Goal: Task Accomplishment & Management: Complete application form

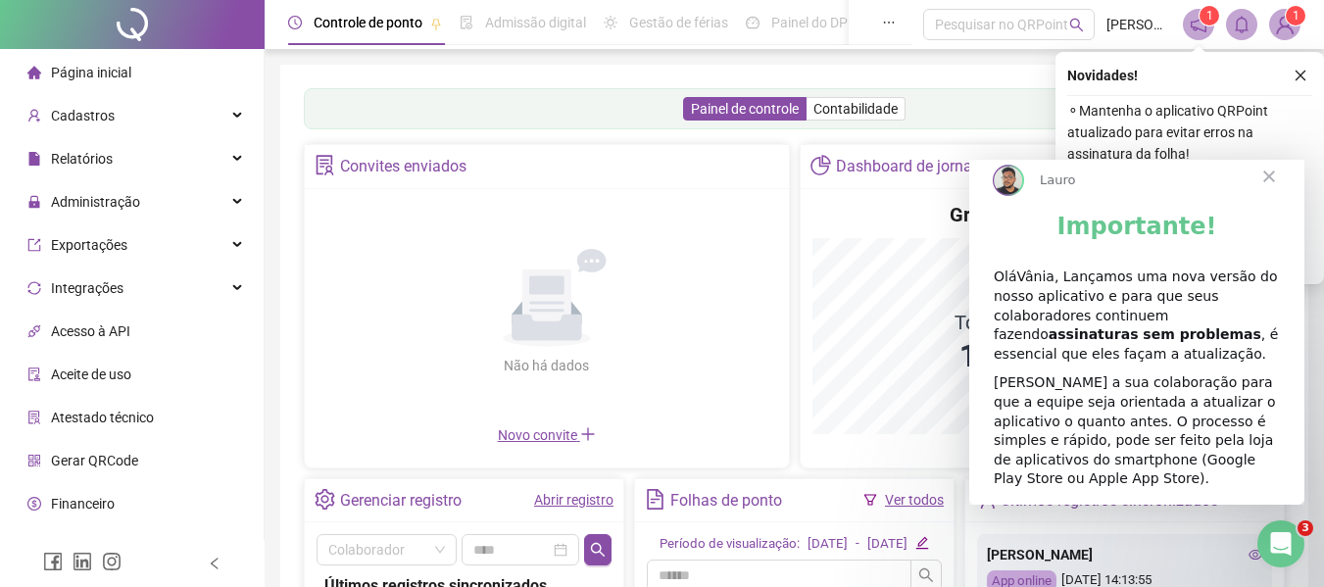
click at [1265, 193] on span "Fechar" at bounding box center [1269, 176] width 71 height 71
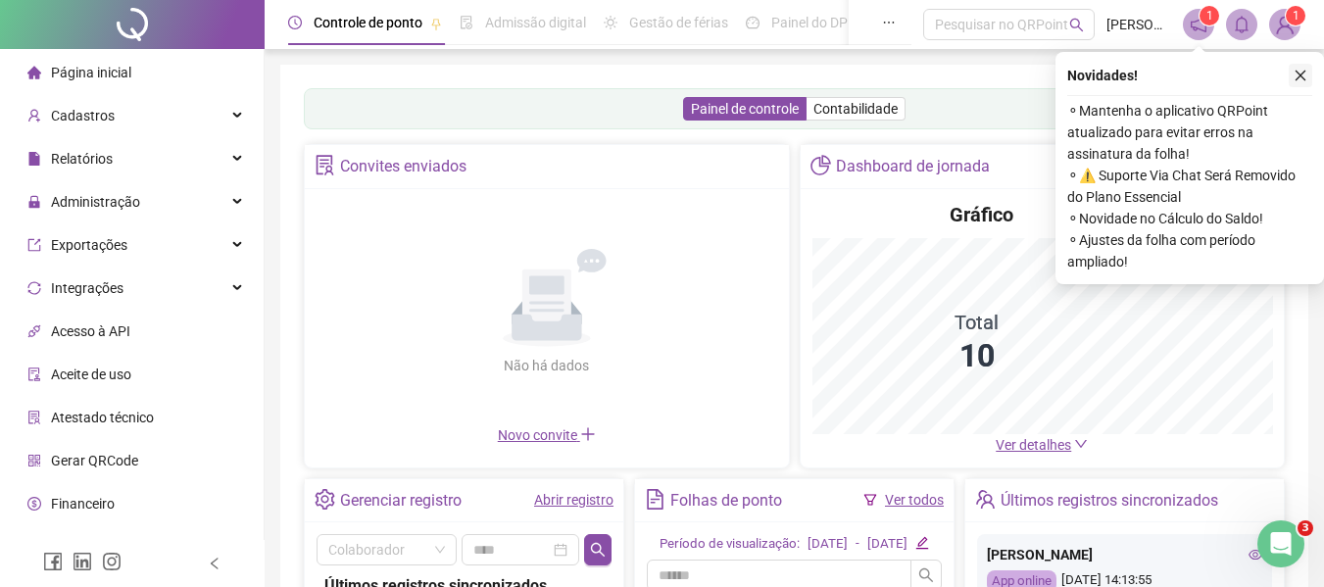
click at [1304, 73] on icon "close" at bounding box center [1301, 76] width 11 height 11
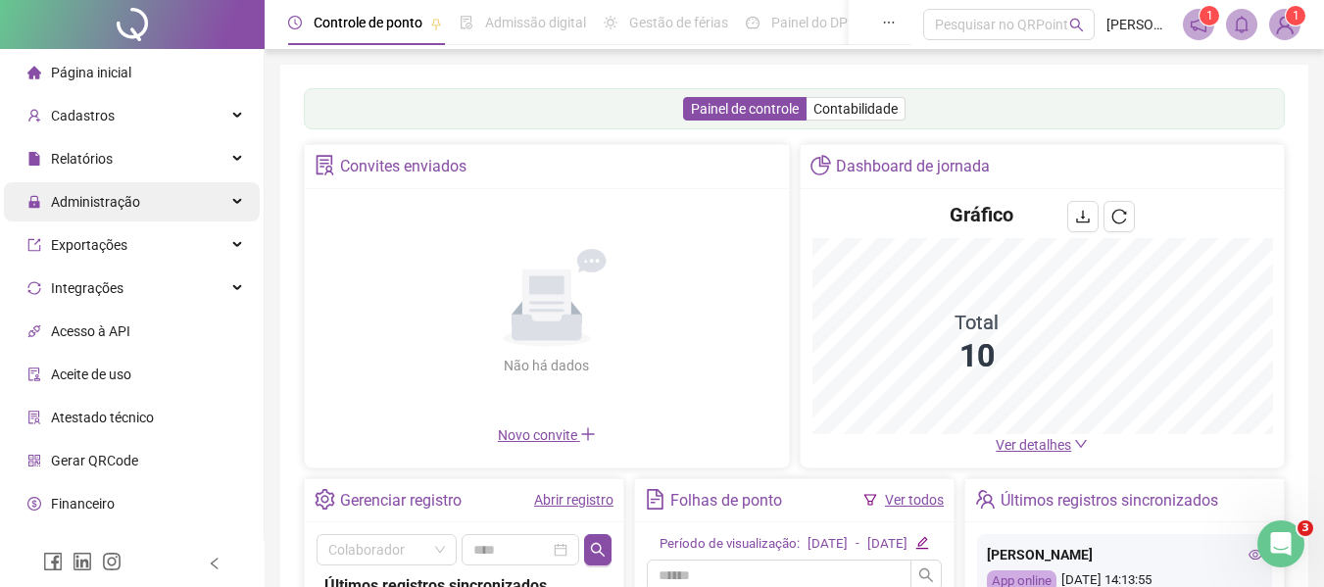
click at [120, 209] on span "Administração" at bounding box center [95, 202] width 89 height 16
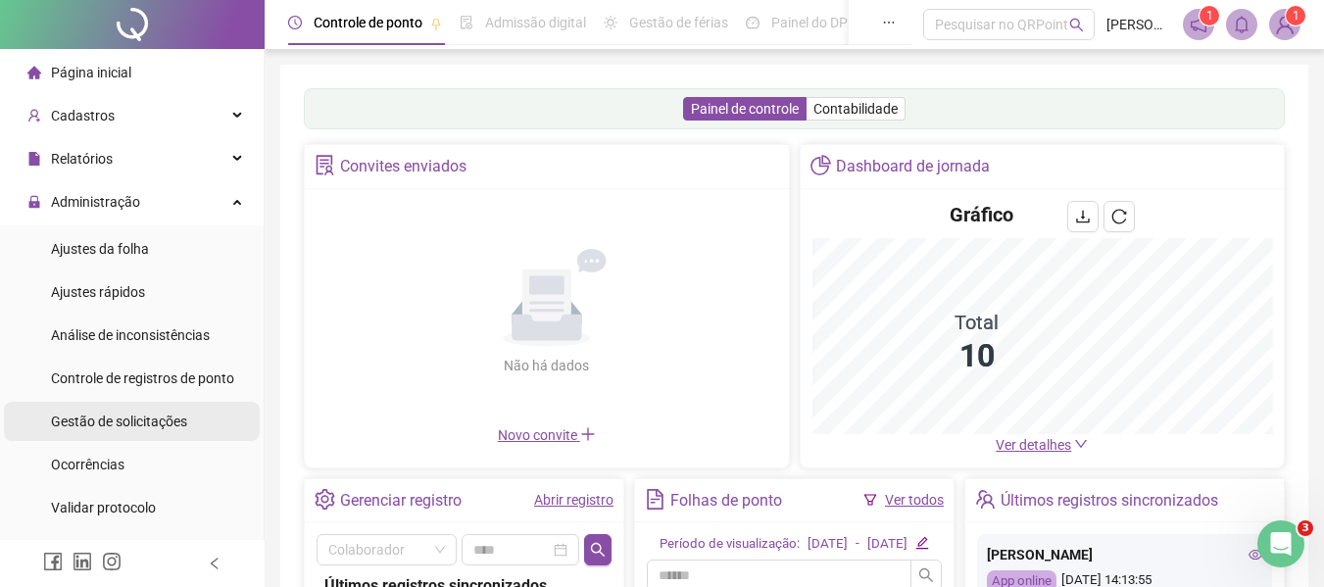
click at [112, 418] on span "Gestão de solicitações" at bounding box center [119, 422] width 136 height 16
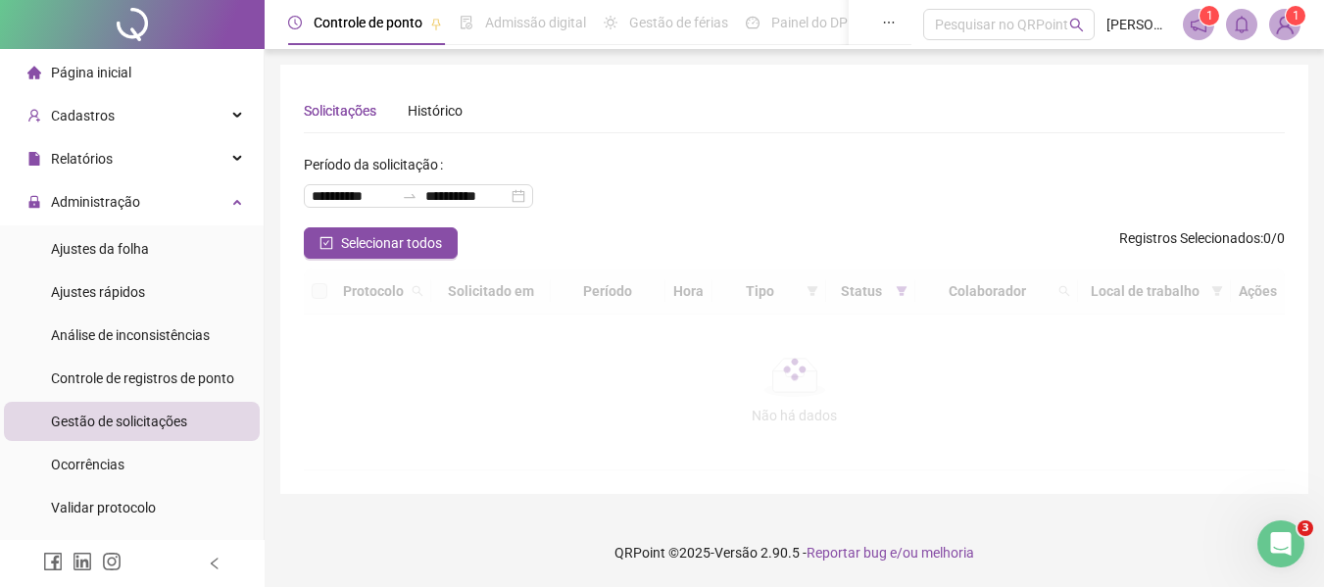
click at [94, 418] on span "Gestão de solicitações" at bounding box center [119, 422] width 136 height 16
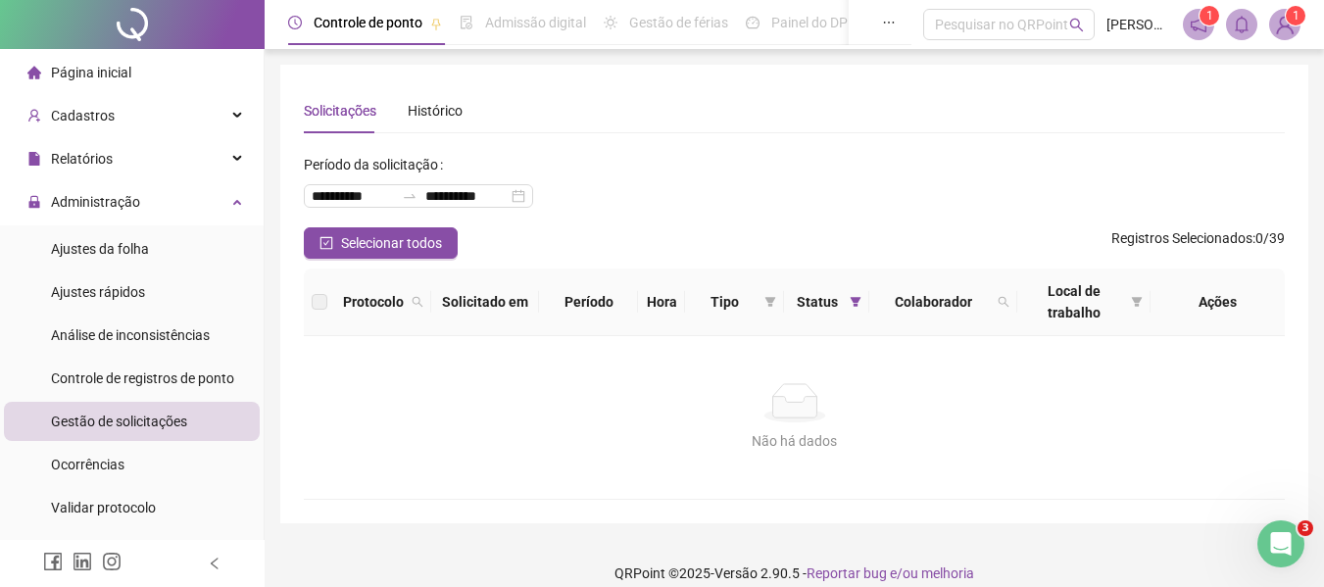
click at [88, 70] on span "Página inicial" at bounding box center [91, 73] width 80 height 16
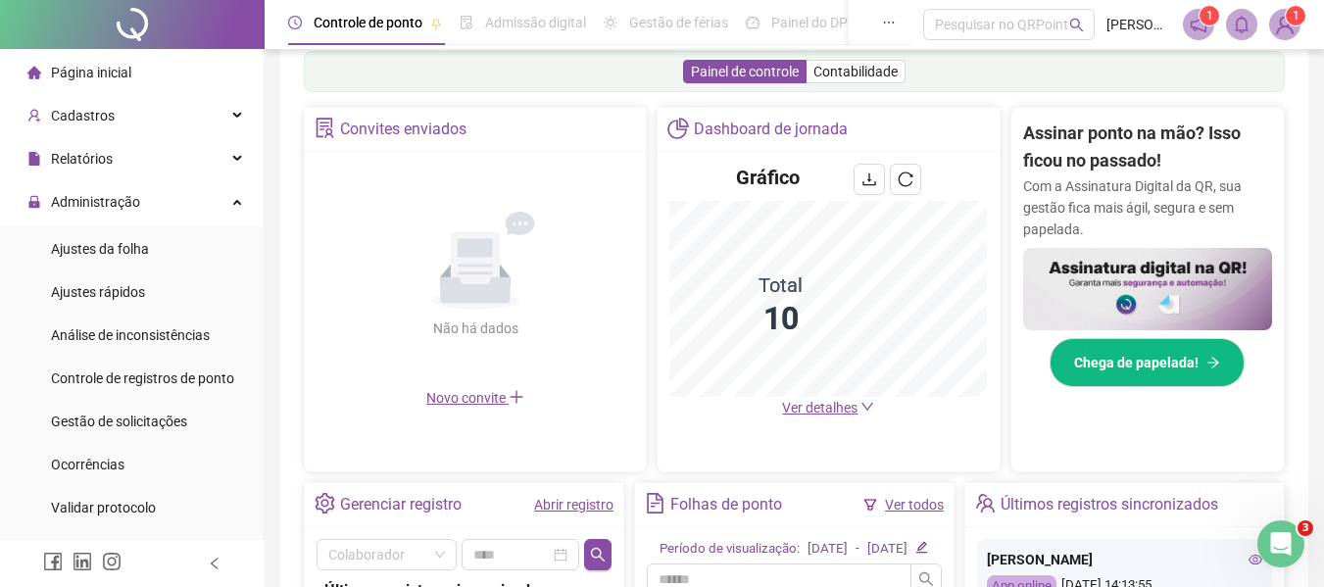
scroll to position [490, 0]
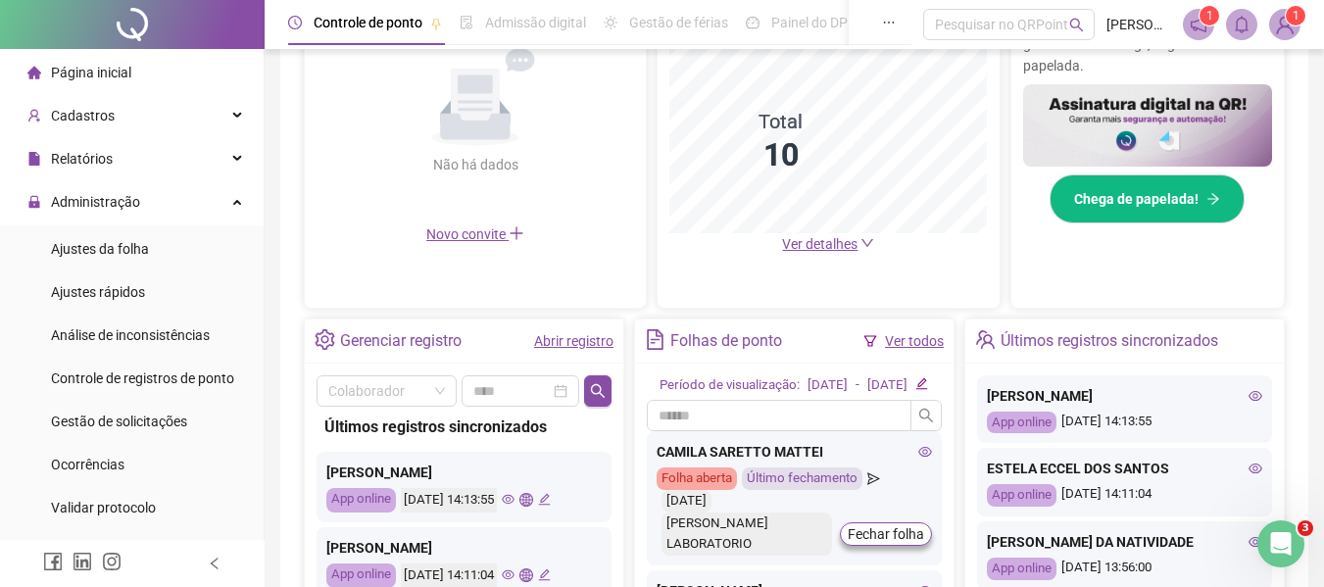
click at [904, 340] on link "Ver todos" at bounding box center [914, 341] width 59 height 16
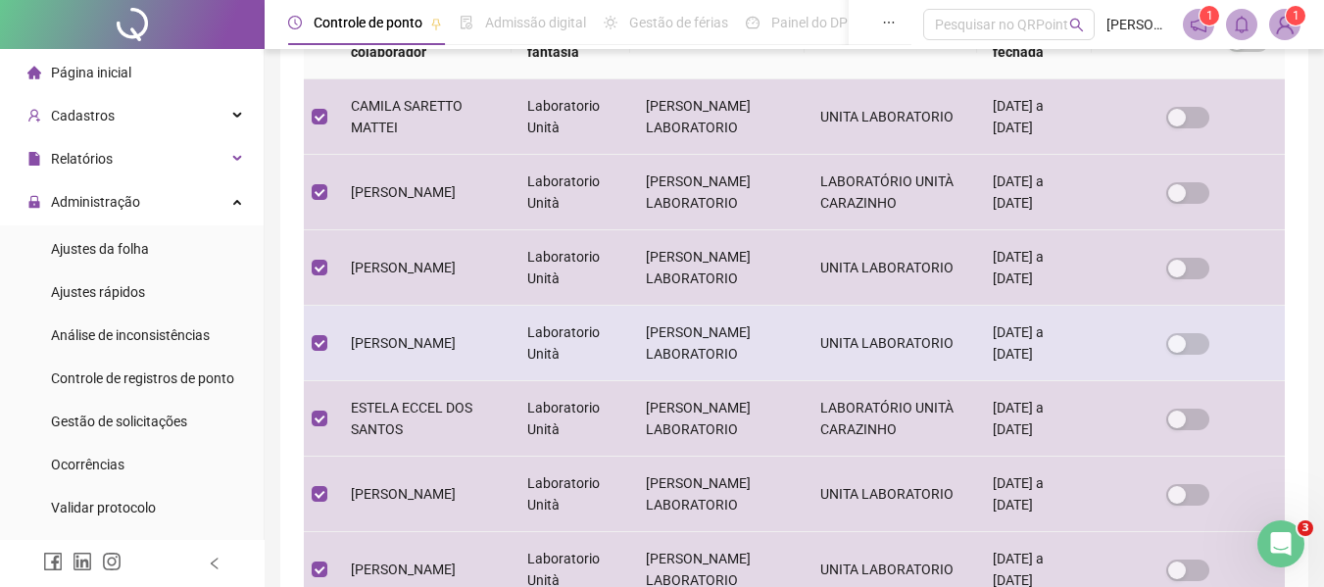
scroll to position [10, 0]
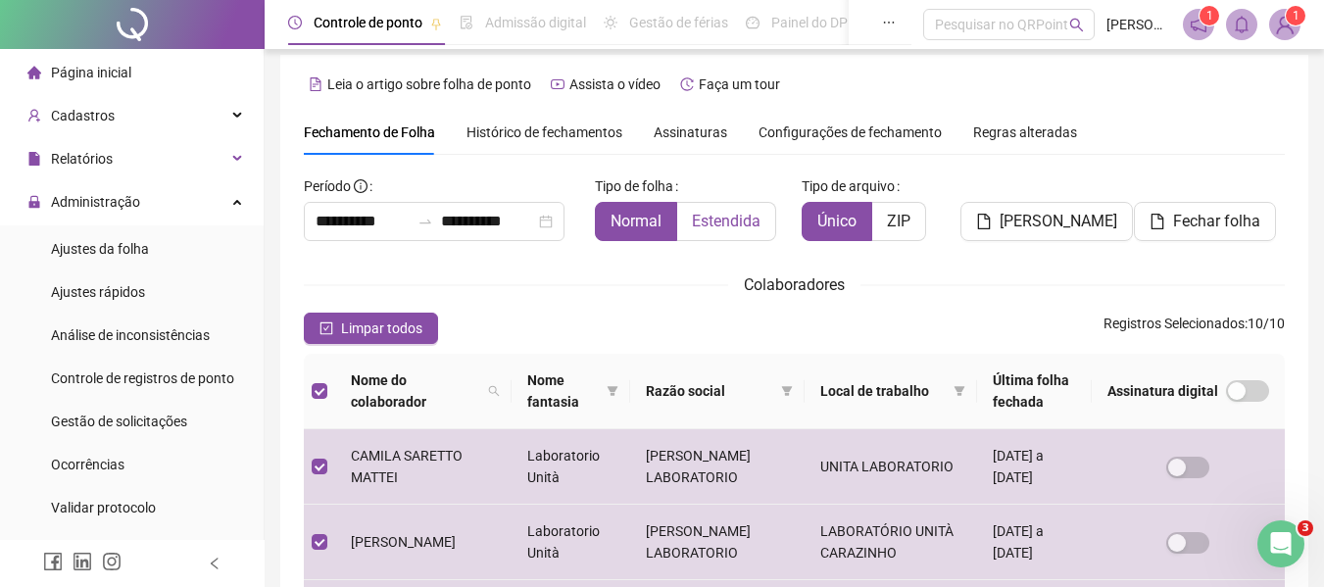
click at [732, 213] on span "Estendida" at bounding box center [726, 221] width 69 height 19
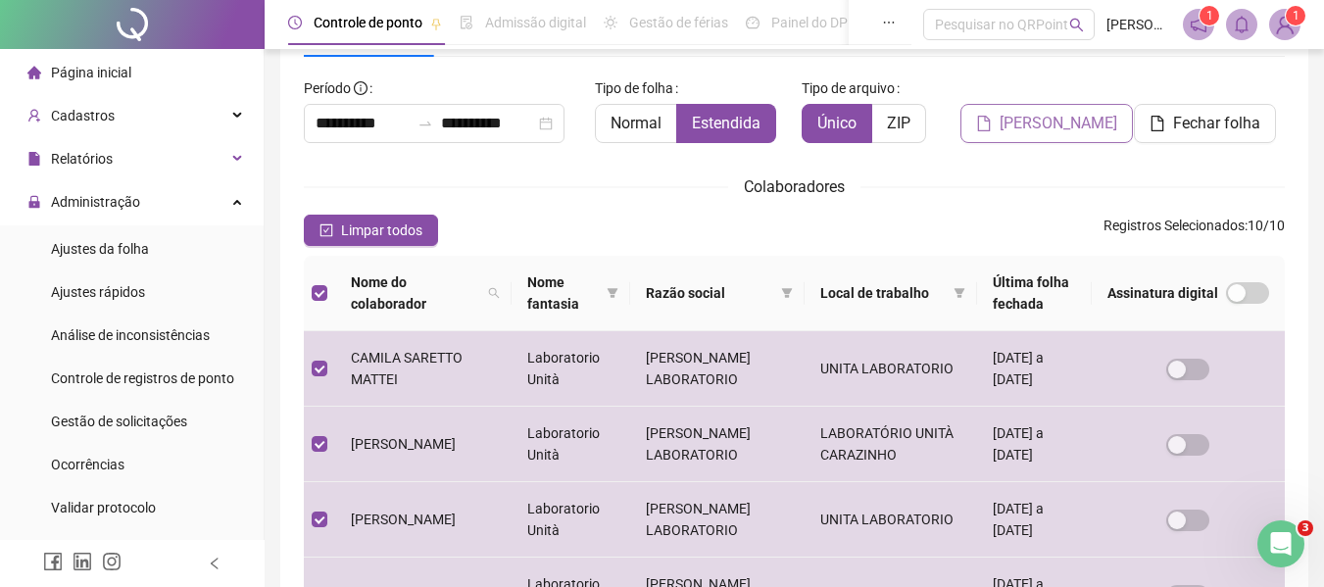
click at [1042, 124] on span "[PERSON_NAME]" at bounding box center [1059, 124] width 118 height 24
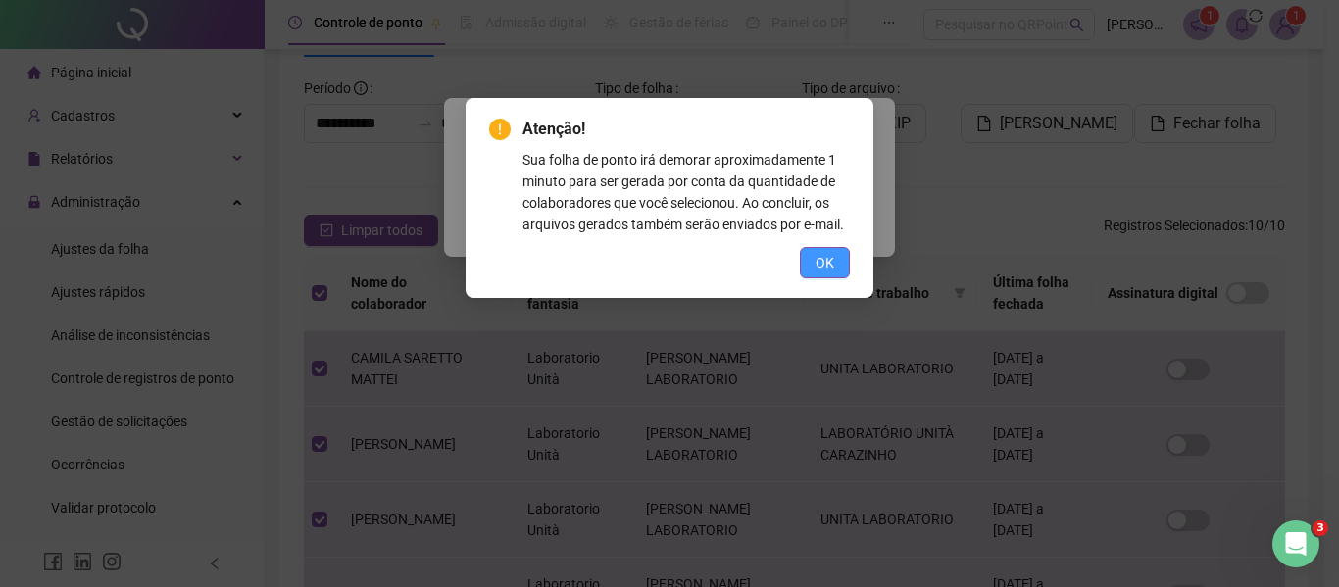
click at [814, 266] on button "OK" at bounding box center [825, 262] width 50 height 31
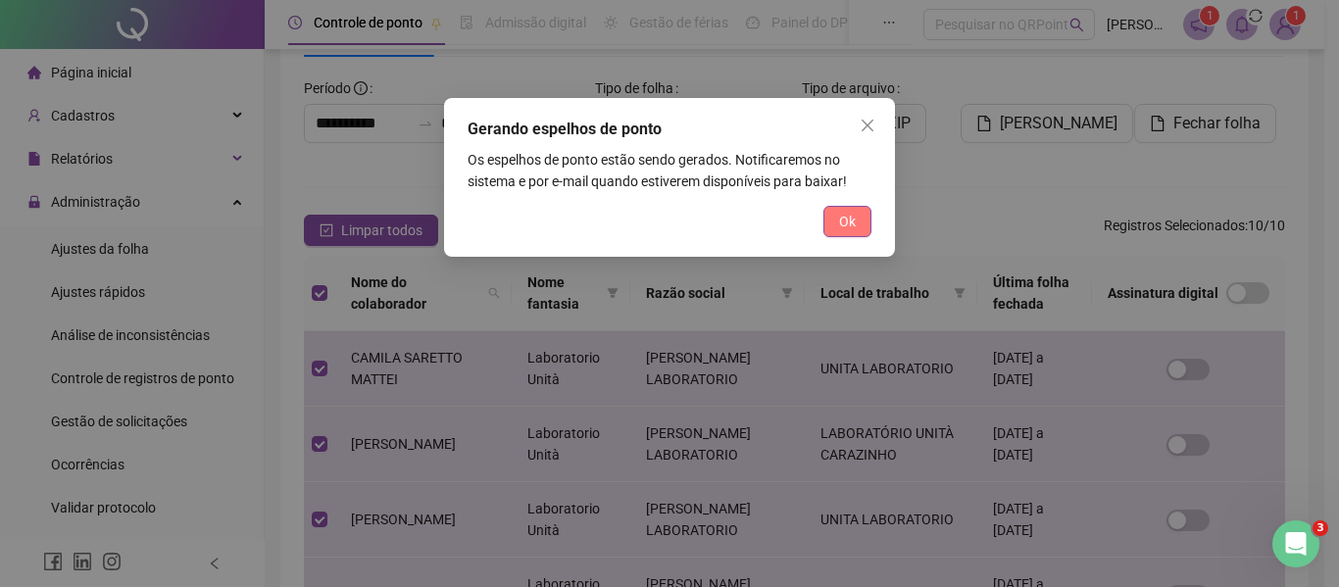
click at [835, 226] on button "Ok" at bounding box center [847, 221] width 48 height 31
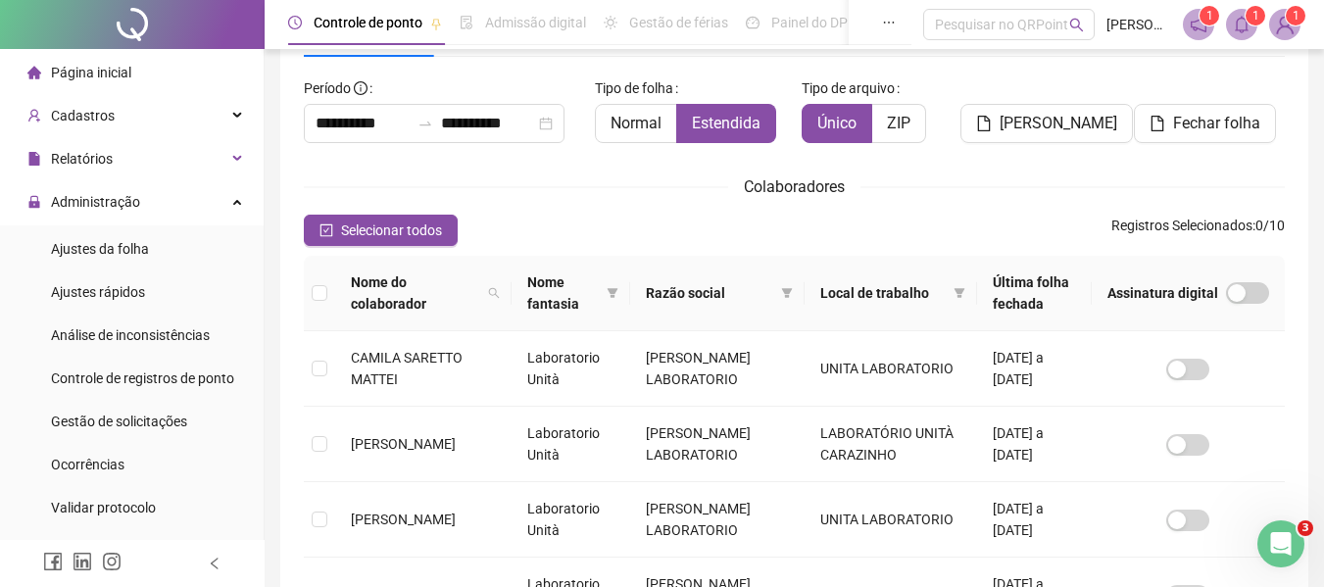
click at [1251, 27] on span at bounding box center [1241, 24] width 31 height 31
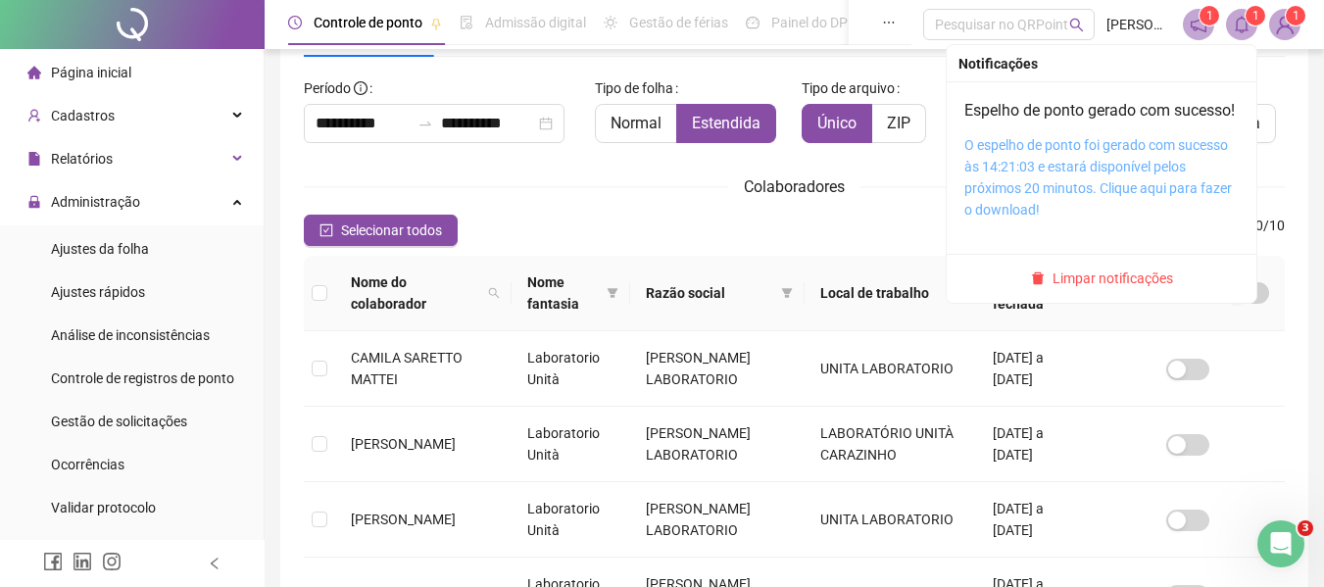
click at [1049, 182] on link "O espelho de ponto foi gerado com sucesso às 14:21:03 e estará disponível pelos…" at bounding box center [1099, 177] width 268 height 80
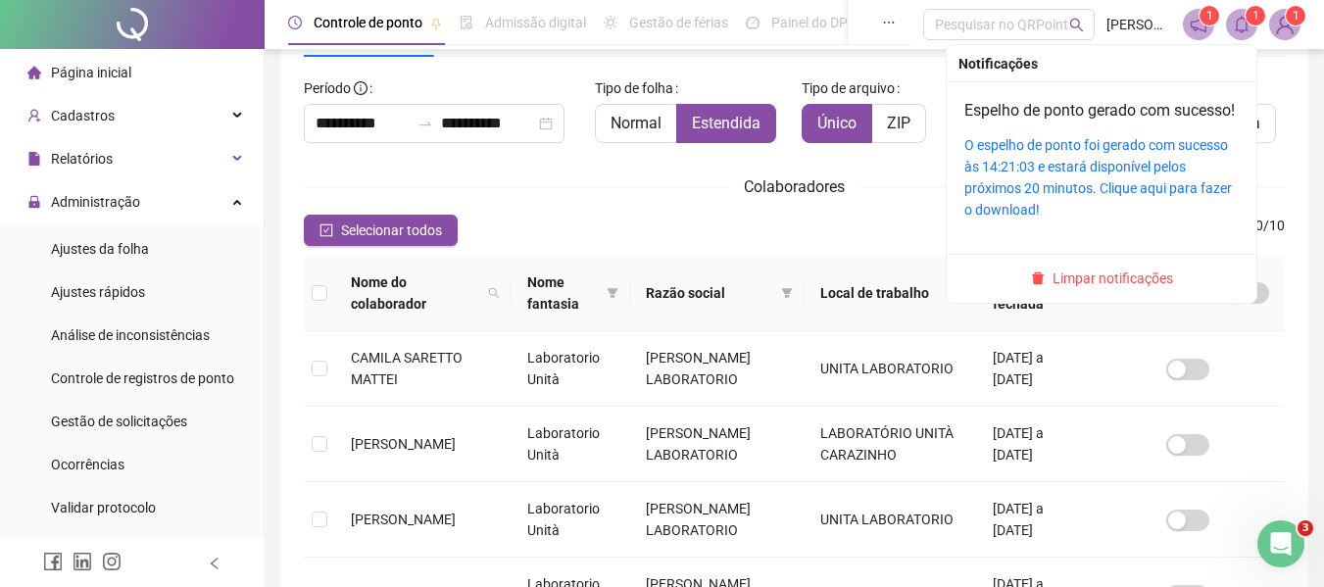
click at [1254, 26] on span at bounding box center [1241, 24] width 31 height 31
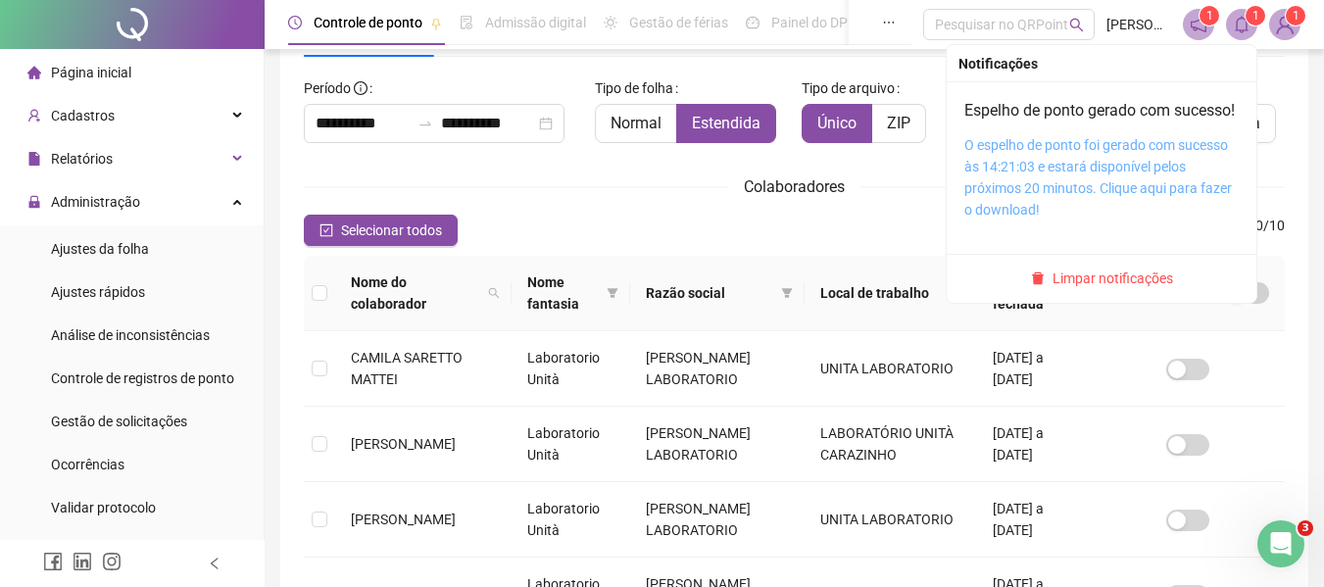
click at [1057, 180] on link "O espelho de ponto foi gerado com sucesso às 14:21:03 e estará disponível pelos…" at bounding box center [1099, 177] width 268 height 80
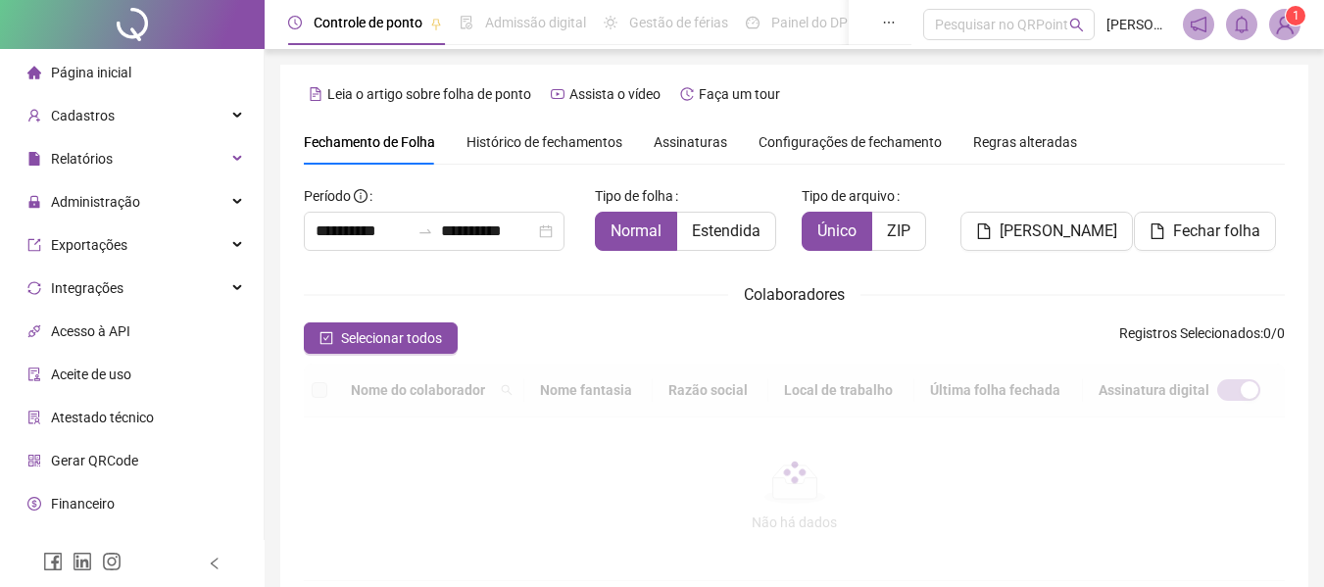
scroll to position [108, 0]
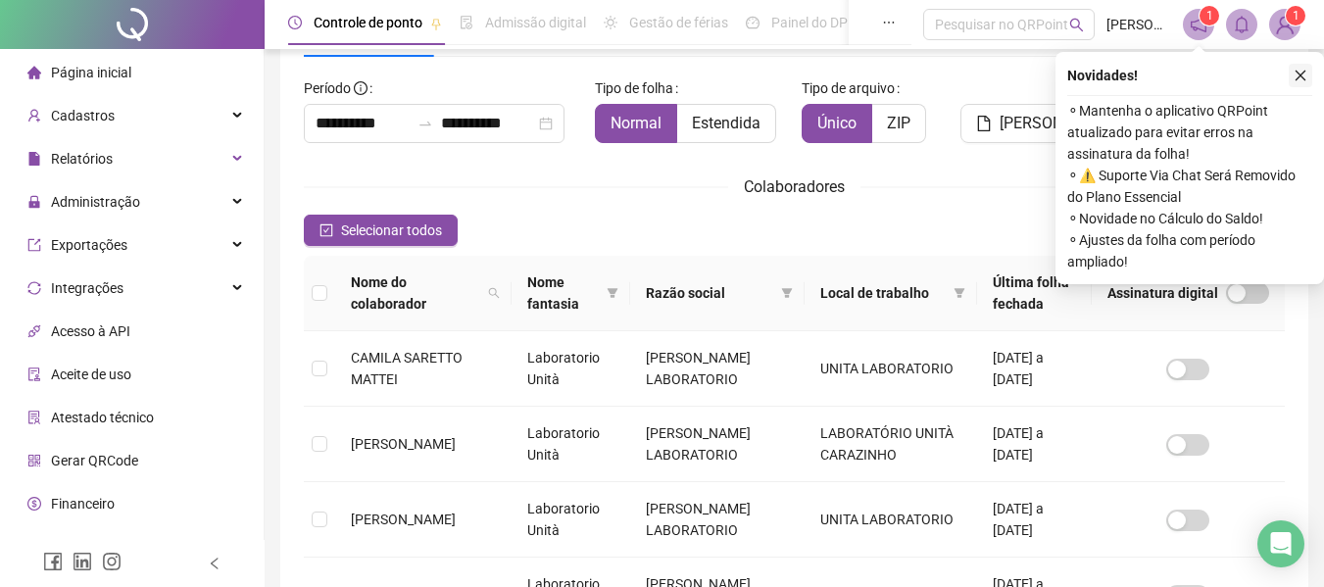
click at [1308, 75] on button "button" at bounding box center [1301, 76] width 24 height 24
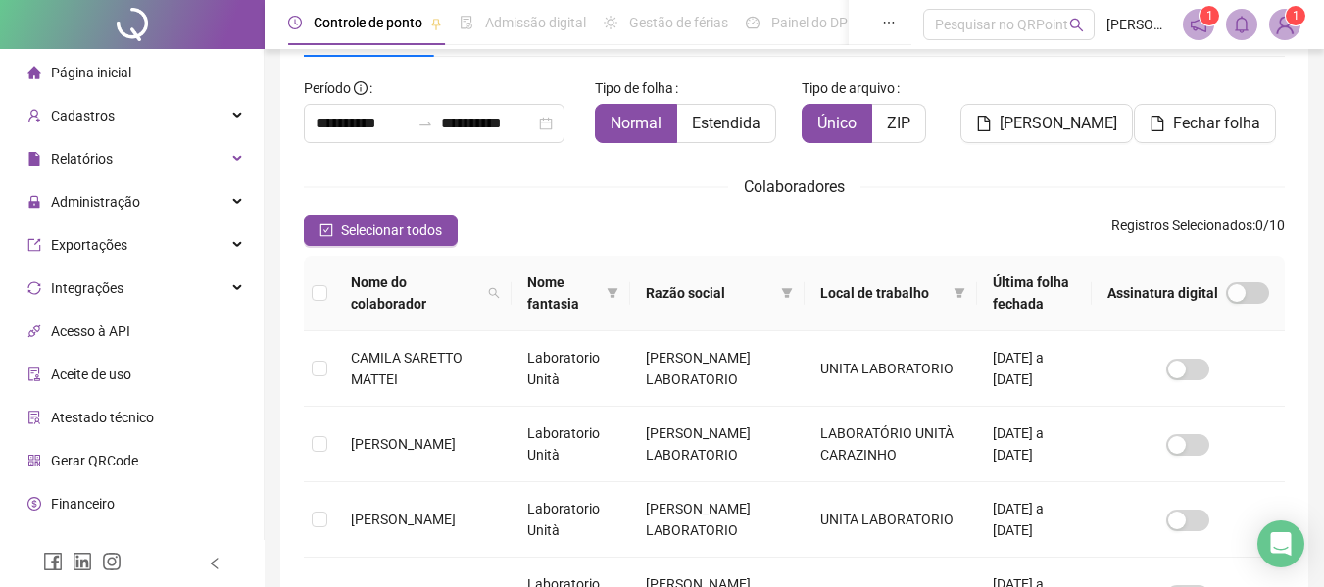
click at [113, 72] on span "Página inicial" at bounding box center [91, 73] width 80 height 16
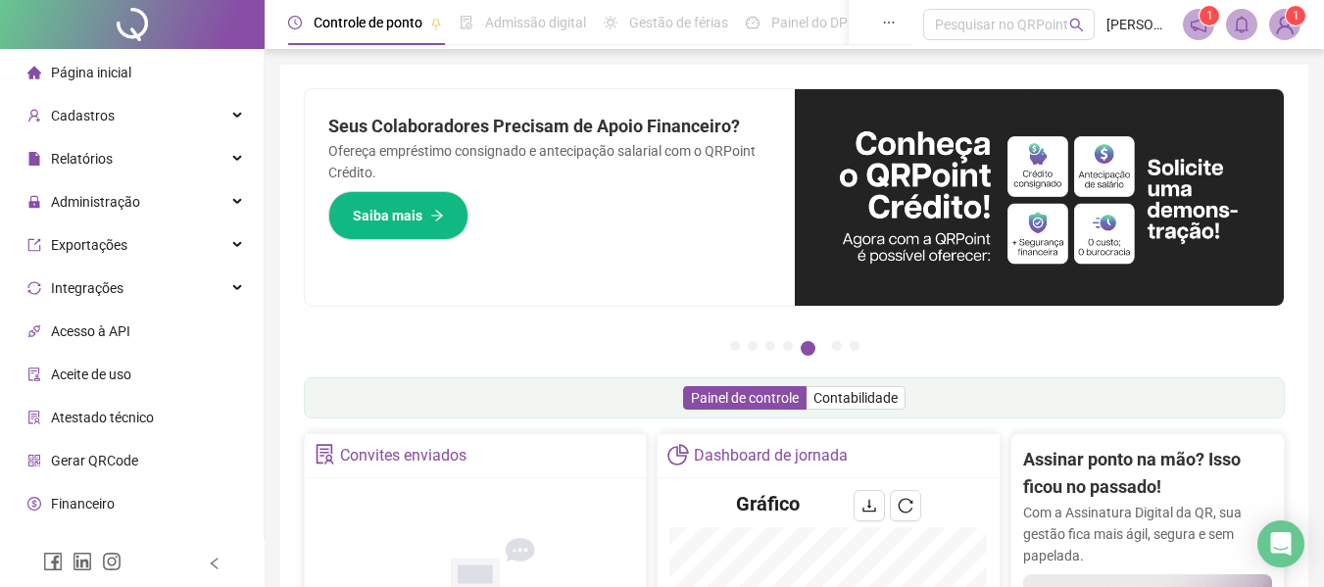
click at [95, 65] on span "Página inicial" at bounding box center [91, 73] width 80 height 16
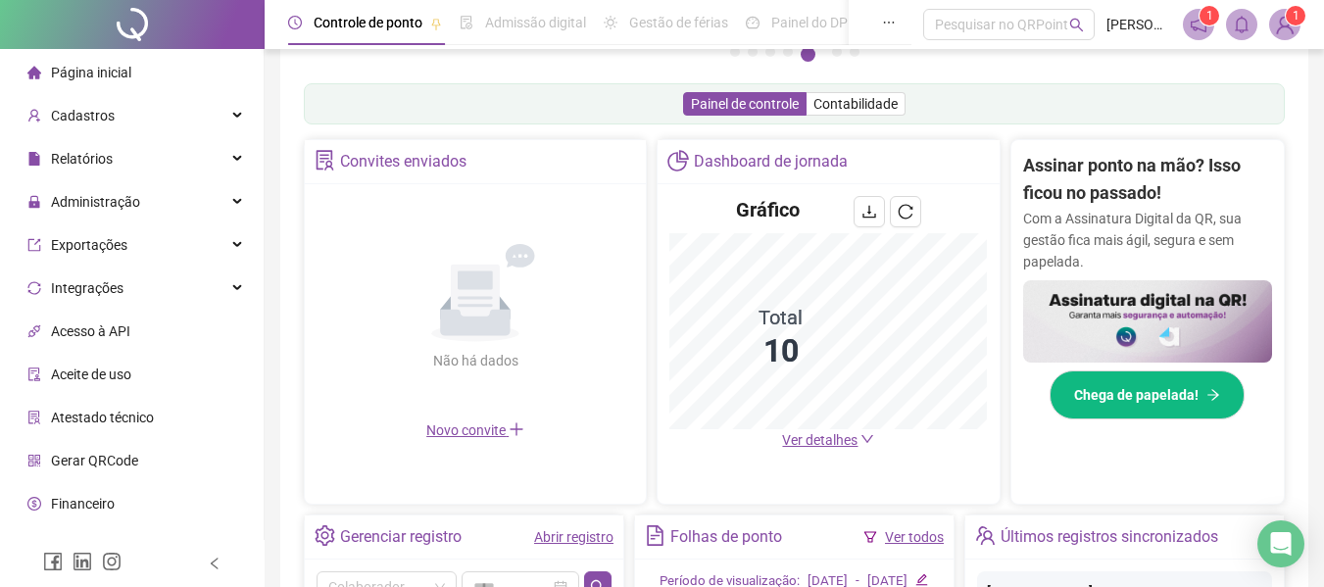
scroll to position [588, 0]
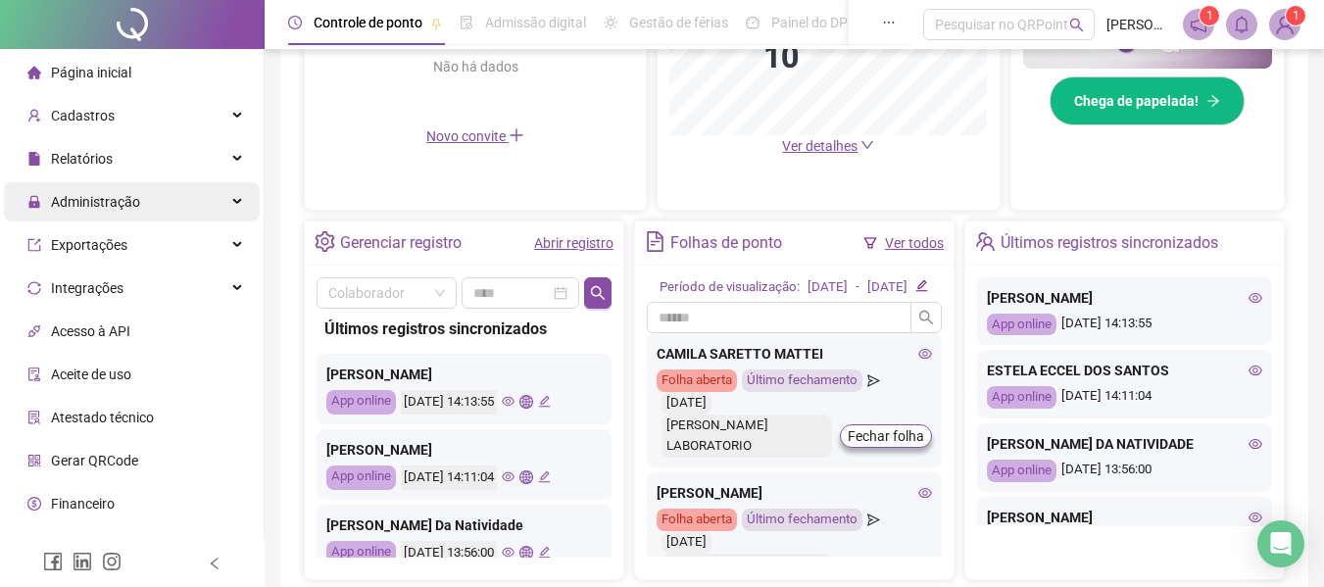
click at [109, 198] on span "Administração" at bounding box center [95, 202] width 89 height 16
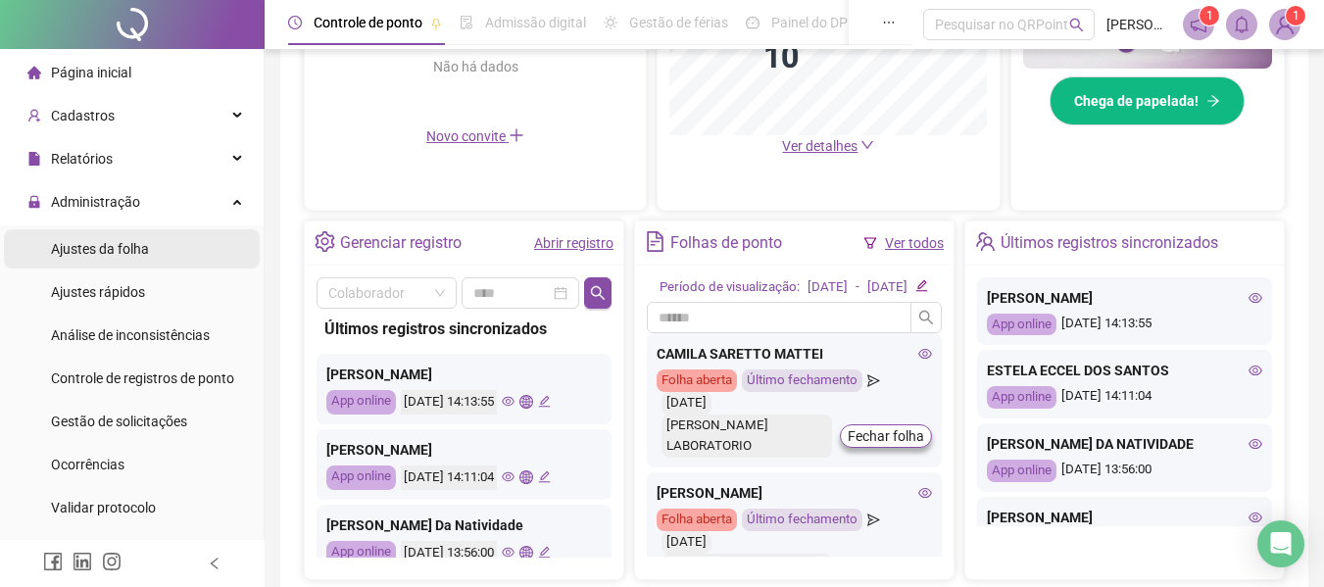
click at [127, 256] on span "Ajustes da folha" at bounding box center [100, 249] width 98 height 16
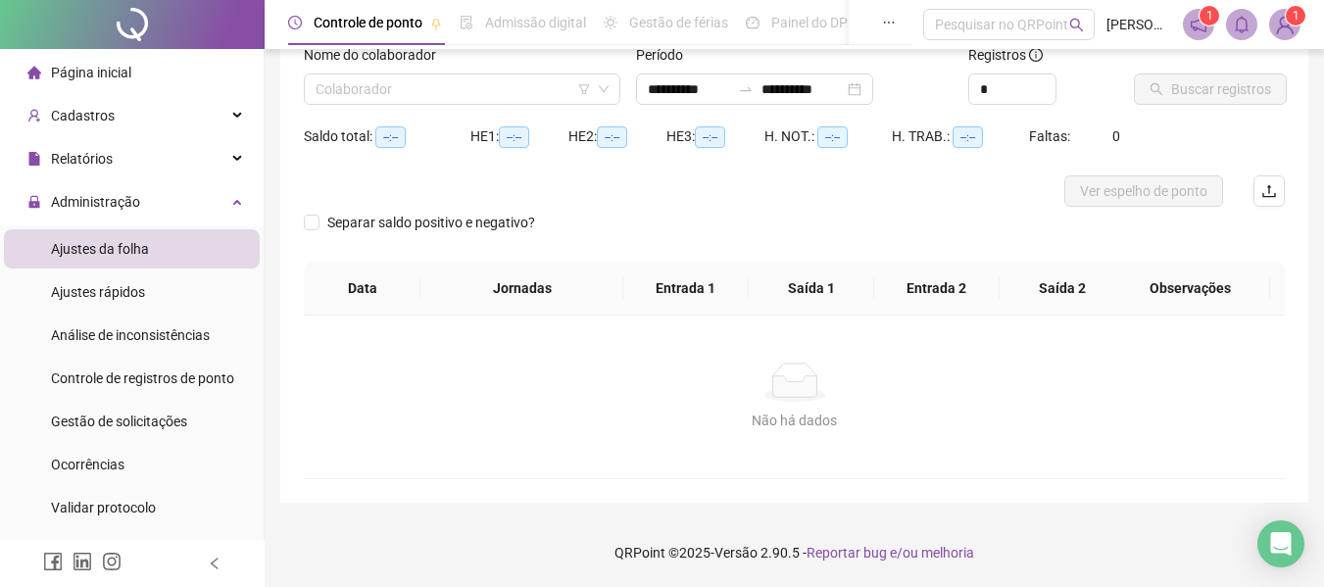
scroll to position [136, 0]
type input "**********"
click at [108, 287] on span "Ajustes rápidos" at bounding box center [98, 292] width 94 height 16
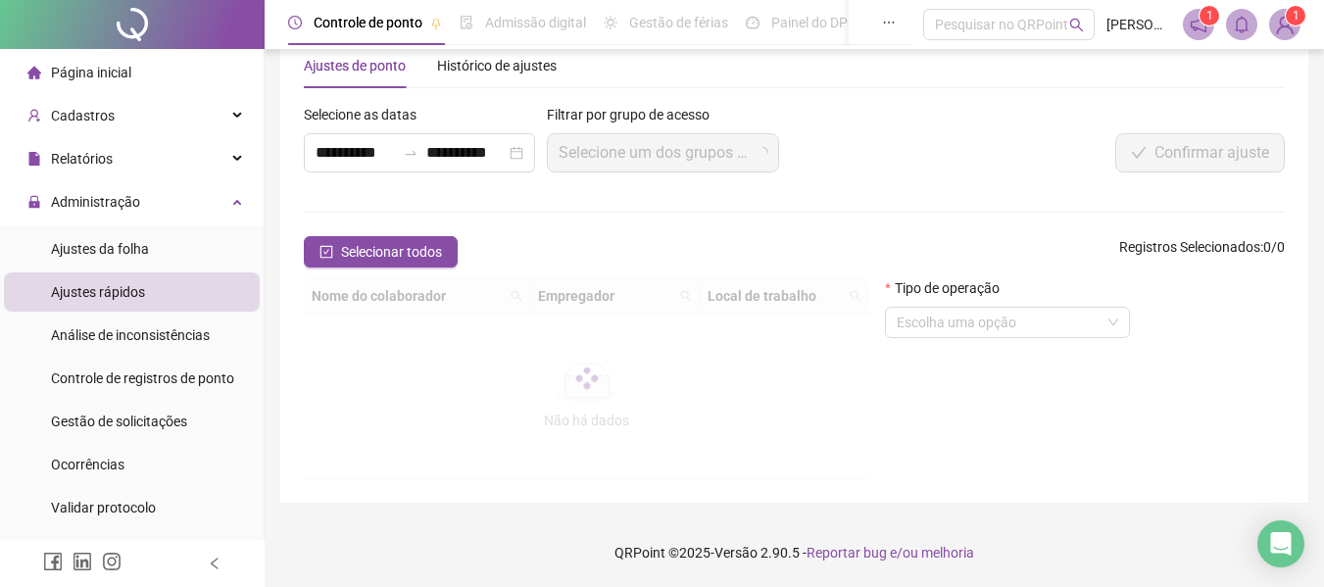
scroll to position [136, 0]
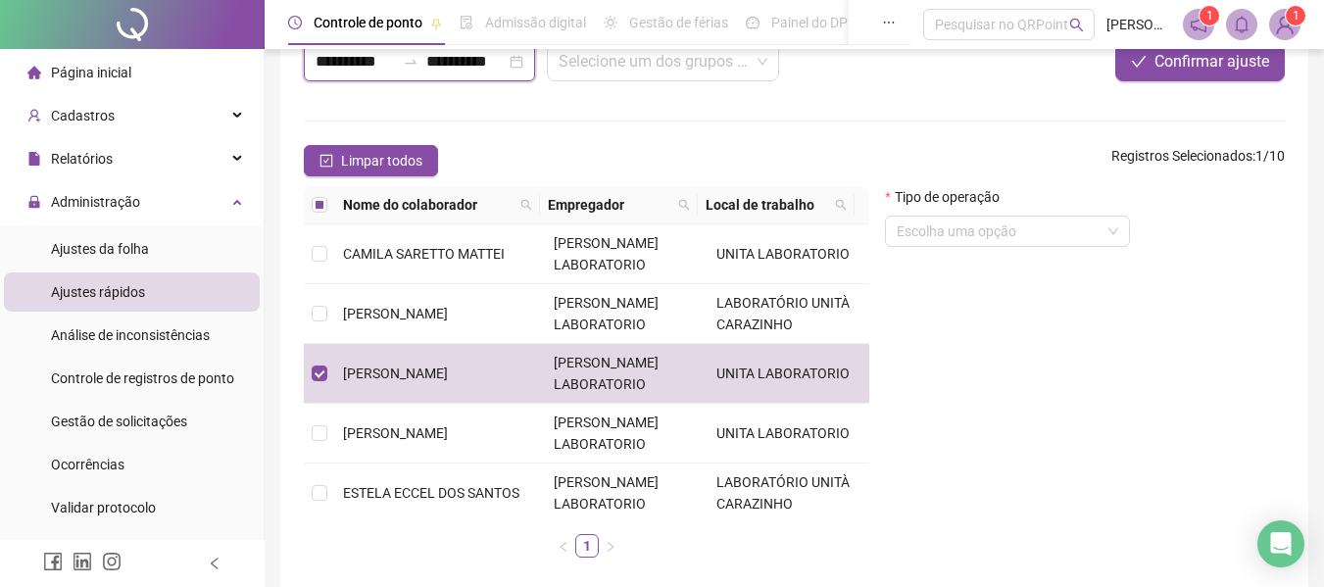
click at [349, 65] on input "**********" at bounding box center [355, 62] width 79 height 24
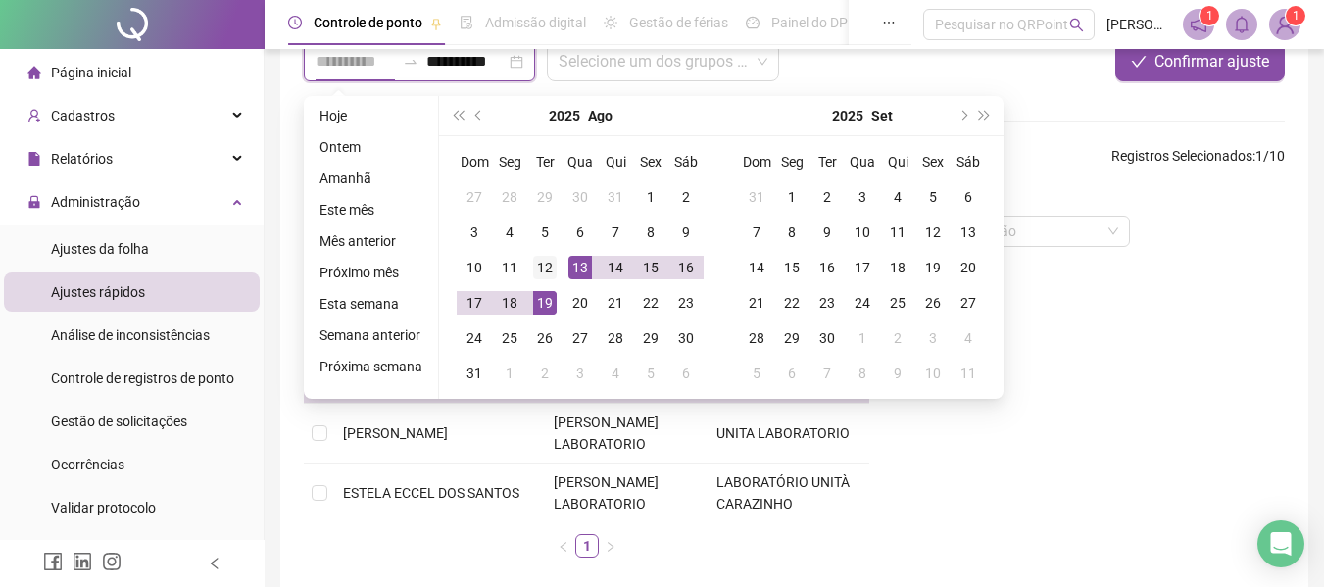
type input "**********"
click at [543, 266] on div "12" at bounding box center [545, 268] width 24 height 24
type input "**********"
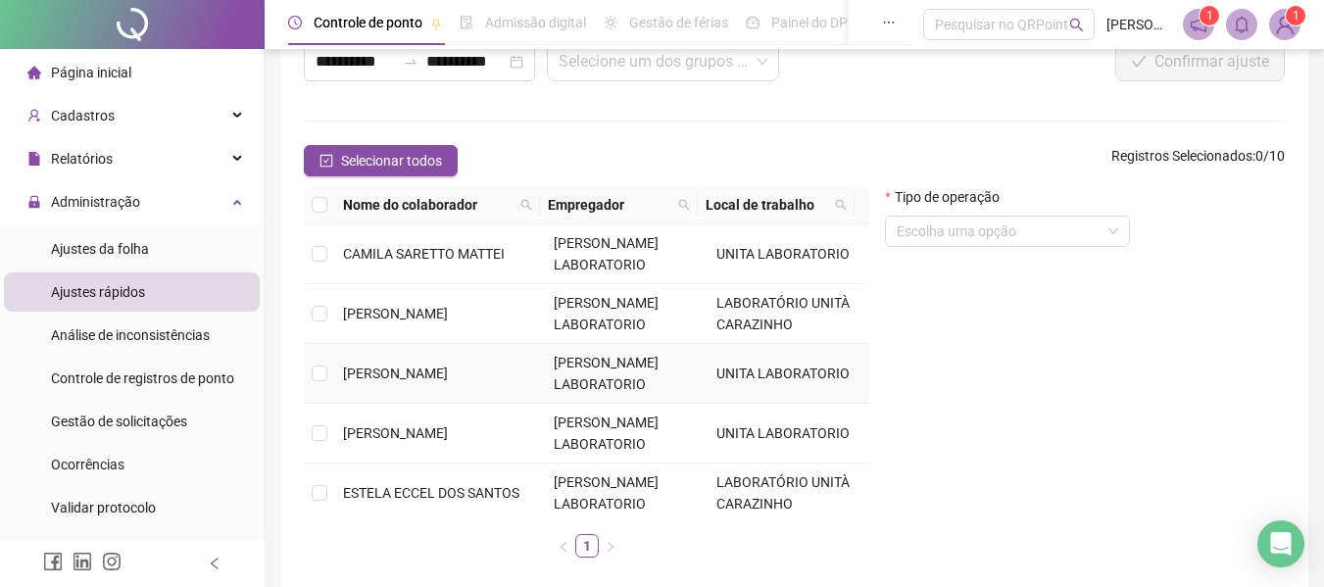
click at [336, 372] on td "[PERSON_NAME]" at bounding box center [440, 374] width 211 height 60
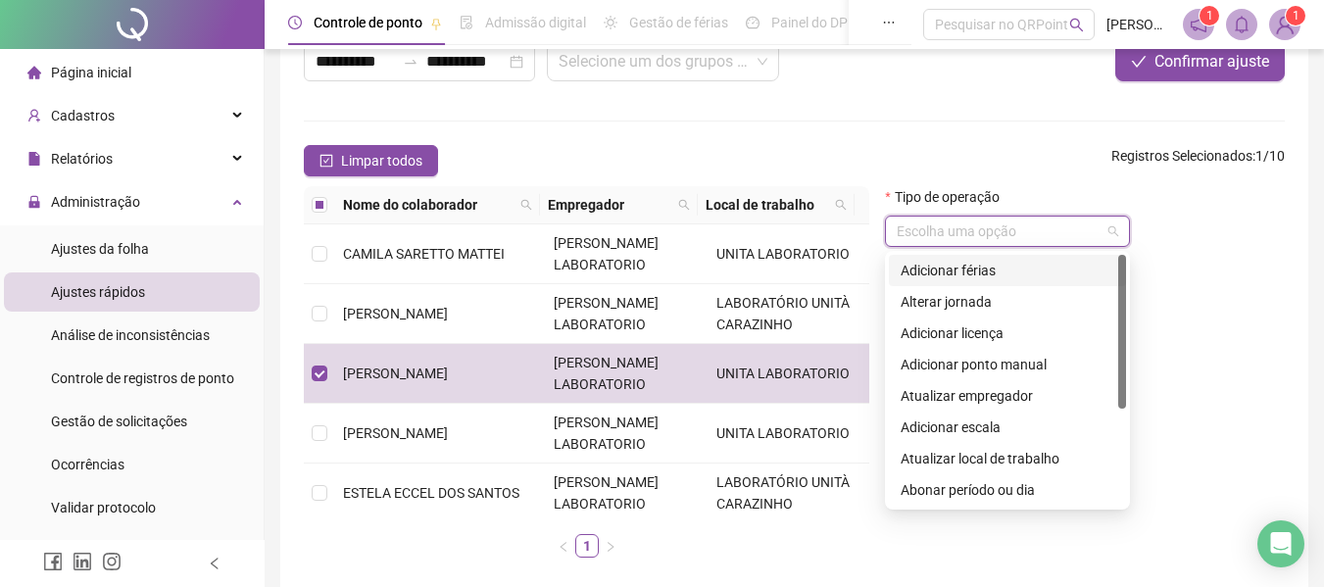
click at [985, 228] on input "search" at bounding box center [999, 231] width 204 height 29
click at [971, 493] on div "Abonar período ou dia" at bounding box center [1008, 490] width 214 height 22
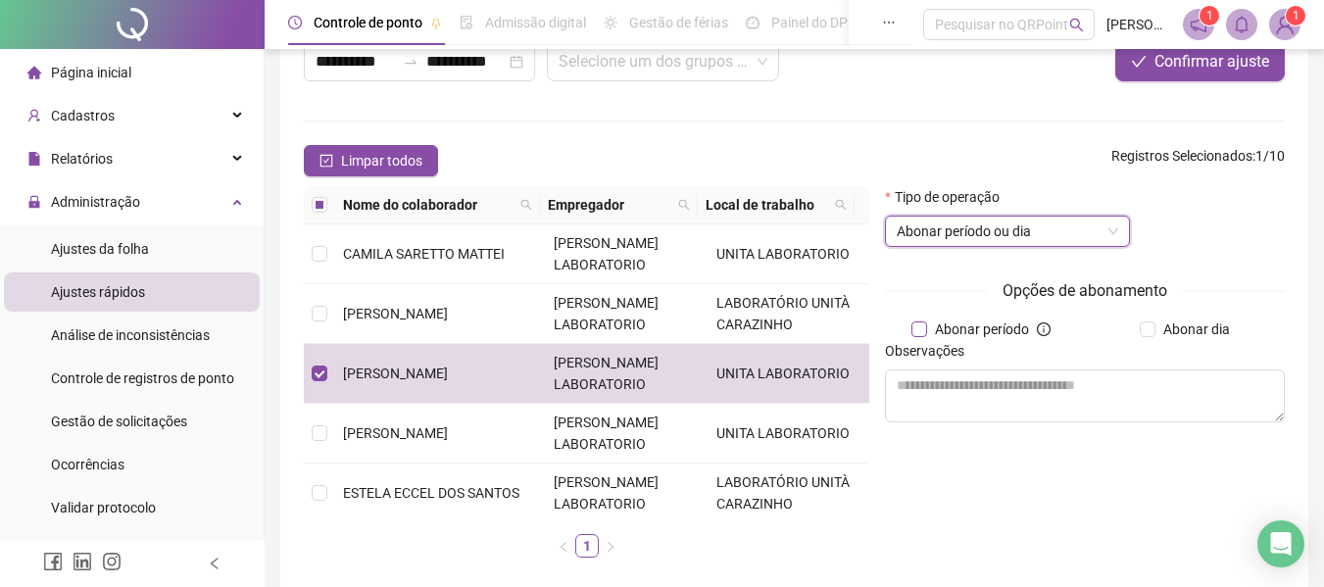
click at [1015, 327] on span "Abonar período" at bounding box center [982, 330] width 110 height 22
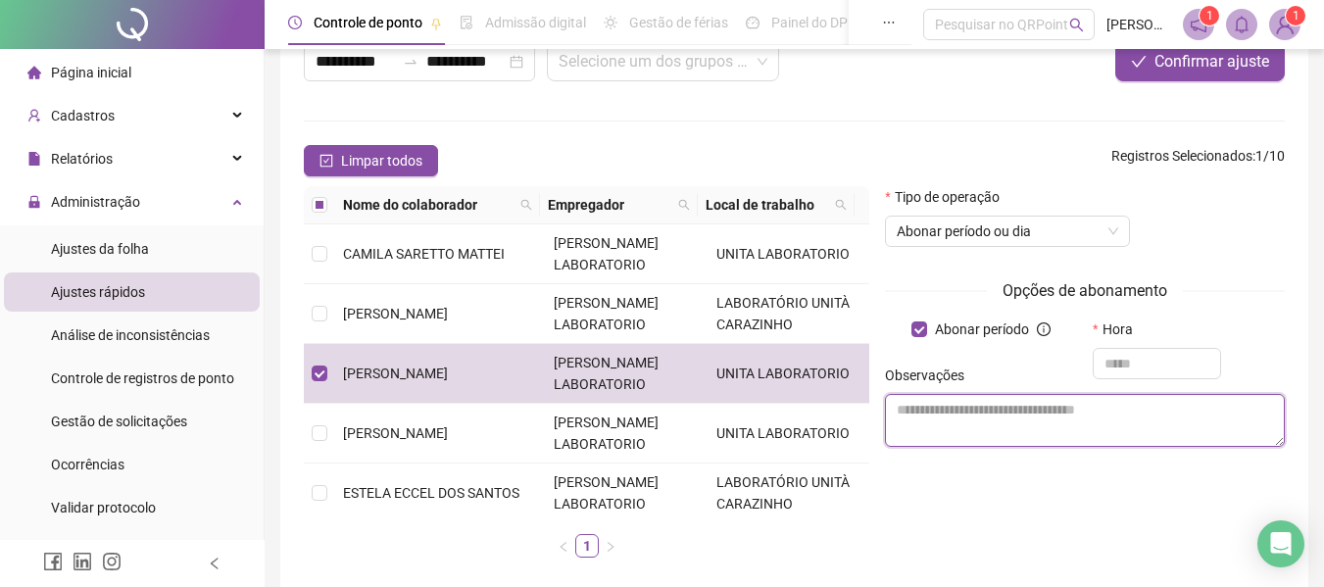
click at [938, 406] on textarea at bounding box center [1085, 420] width 400 height 53
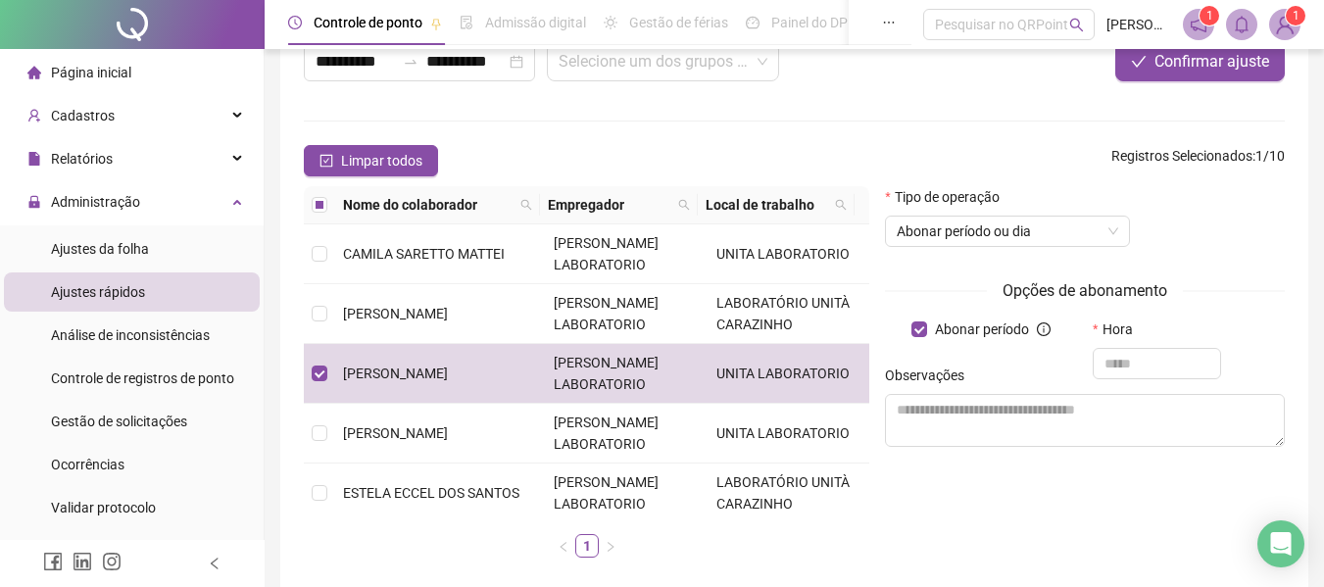
click at [1179, 372] on div "Observações" at bounding box center [1085, 379] width 400 height 29
click at [1178, 363] on input "text" at bounding box center [1157, 363] width 128 height 31
type input "*****"
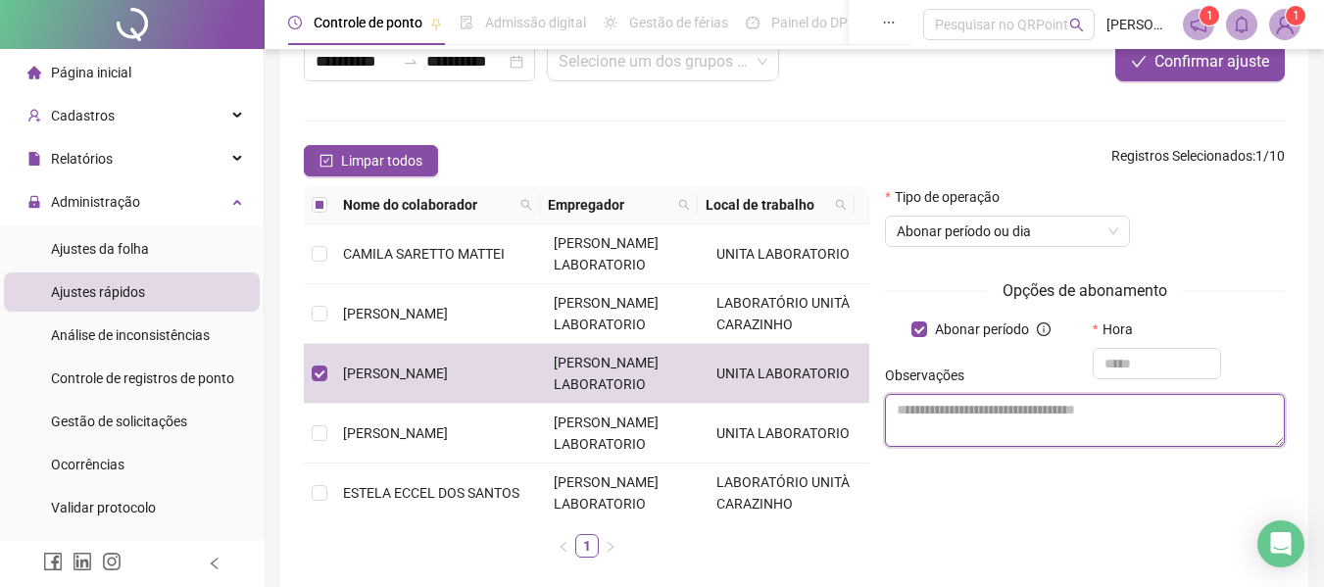
click at [942, 411] on textarea at bounding box center [1085, 420] width 400 height 53
type textarea "*"
type textarea "**********"
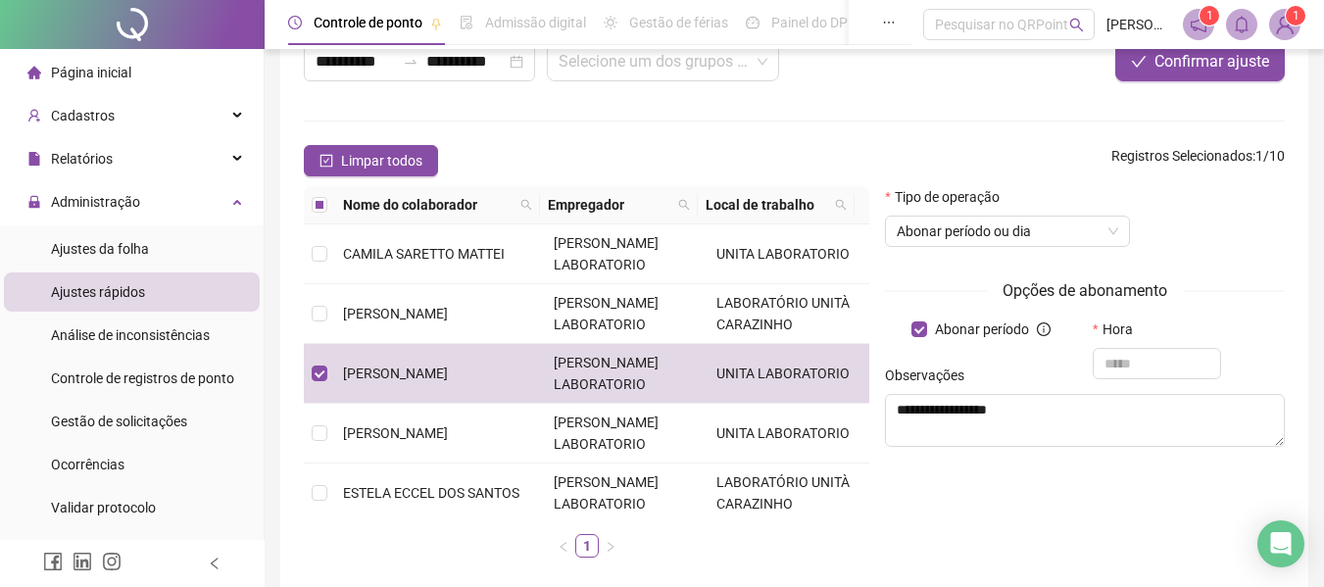
click at [1173, 367] on div "Observações" at bounding box center [1085, 379] width 400 height 29
click at [1139, 367] on div "Observações" at bounding box center [1085, 379] width 400 height 29
click at [1122, 363] on input "text" at bounding box center [1157, 363] width 128 height 31
type input "*****"
click at [1187, 57] on span "Confirmar ajuste" at bounding box center [1212, 62] width 115 height 24
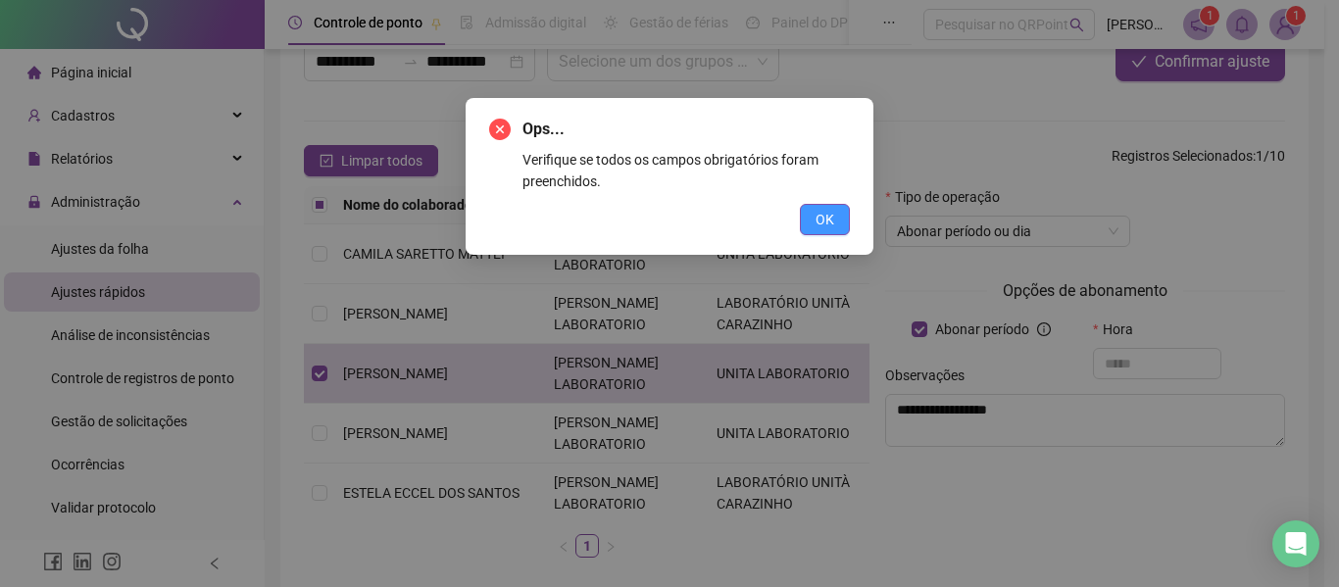
click at [825, 219] on span "OK" at bounding box center [825, 220] width 19 height 22
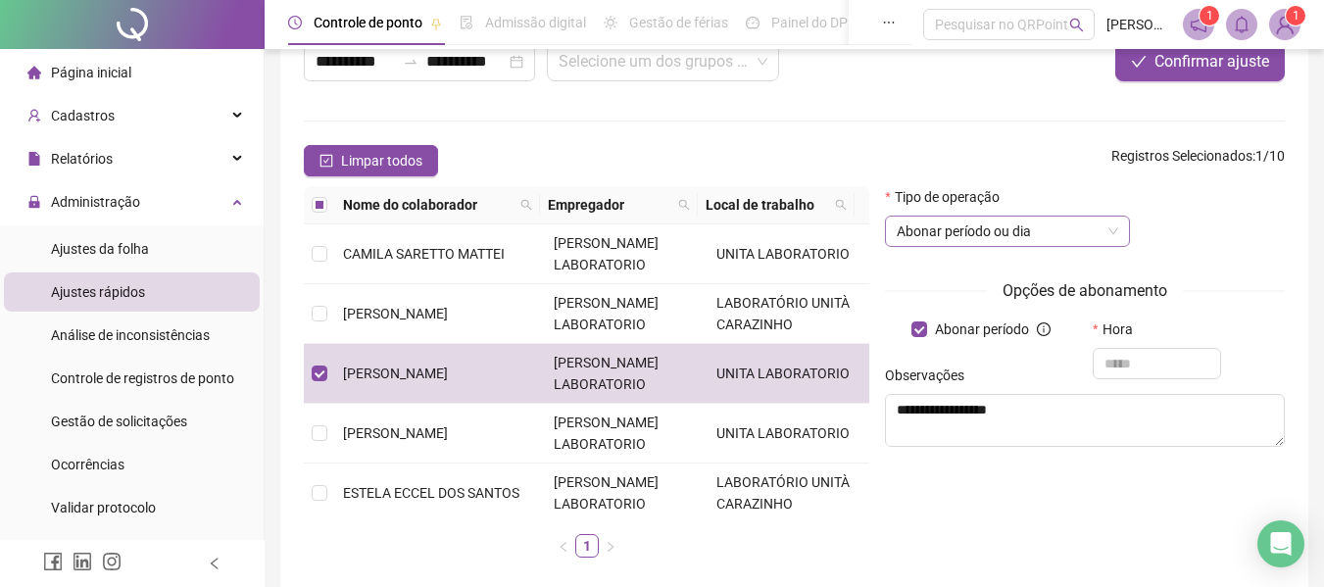
click at [1078, 235] on span "Abonar período ou dia" at bounding box center [1008, 231] width 222 height 29
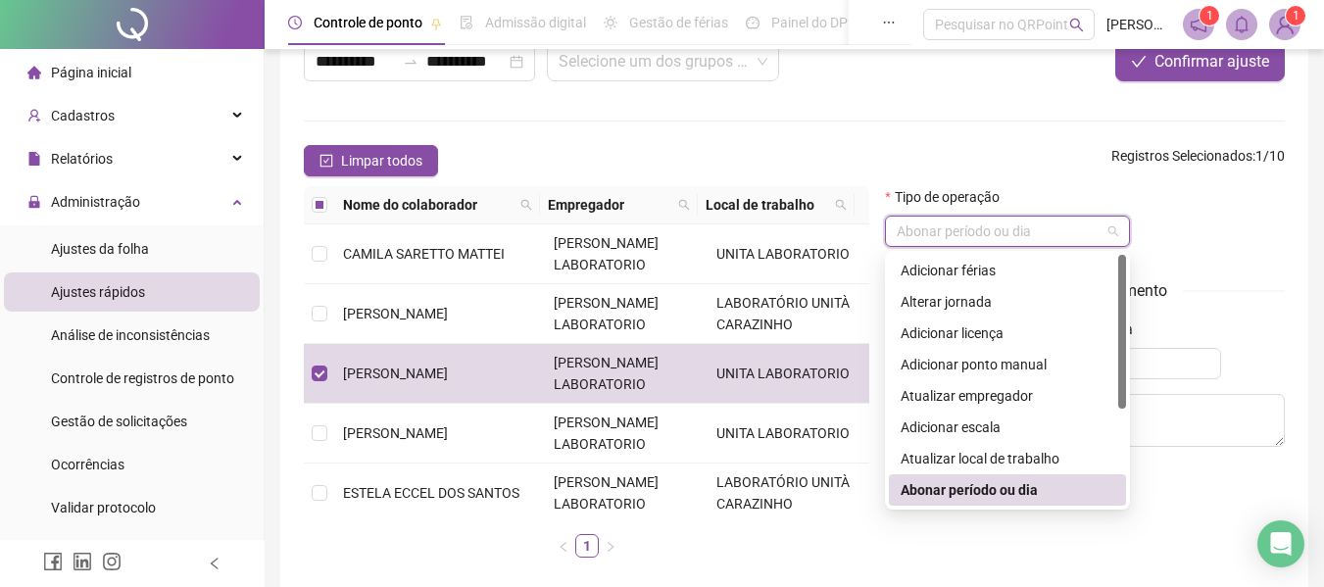
click at [1015, 490] on div "Abonar período ou dia" at bounding box center [1008, 490] width 214 height 22
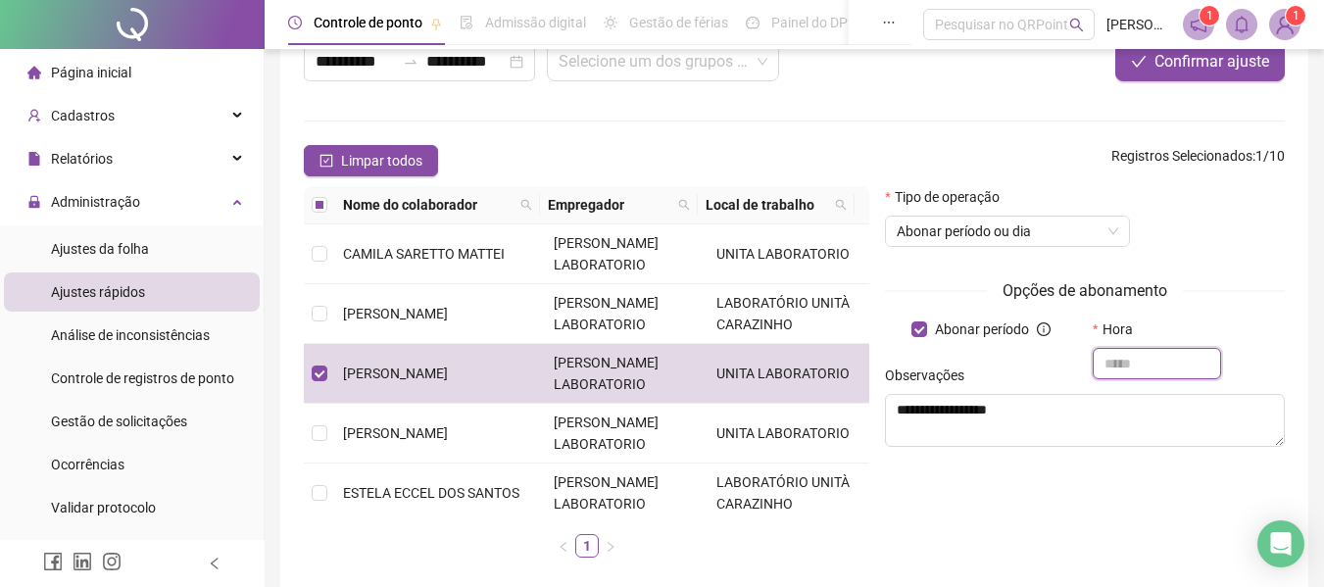
click at [1117, 362] on input "text" at bounding box center [1157, 363] width 128 height 31
type input "*****"
click at [1193, 66] on span "Confirmar ajuste" at bounding box center [1212, 62] width 115 height 24
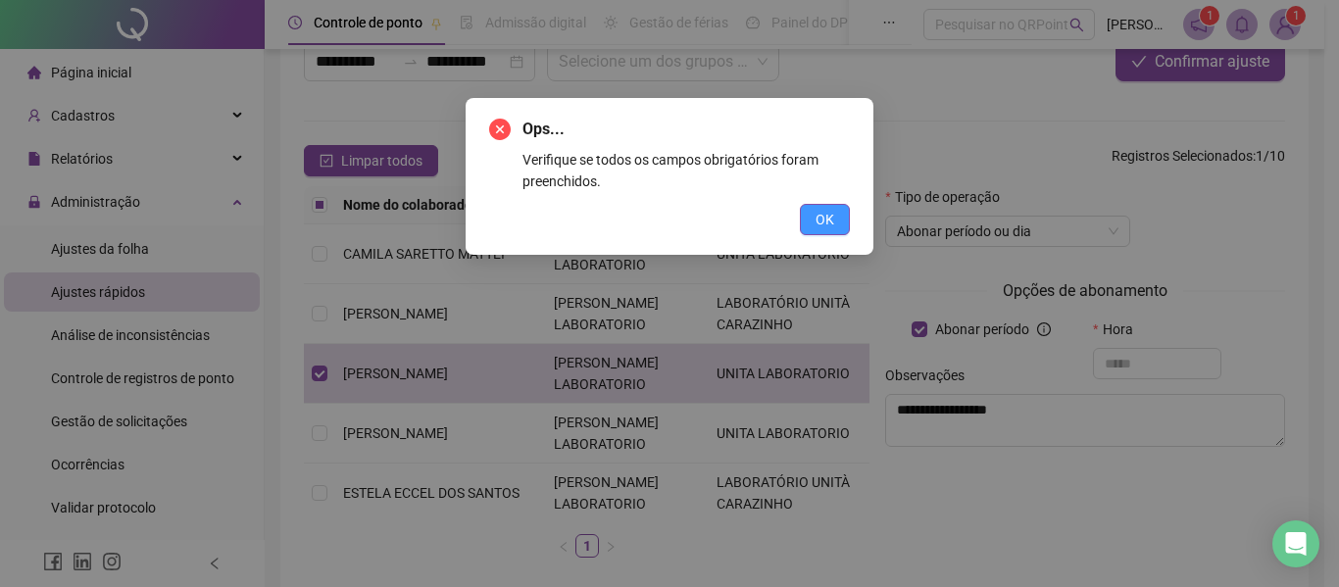
click at [812, 225] on button "OK" at bounding box center [825, 219] width 50 height 31
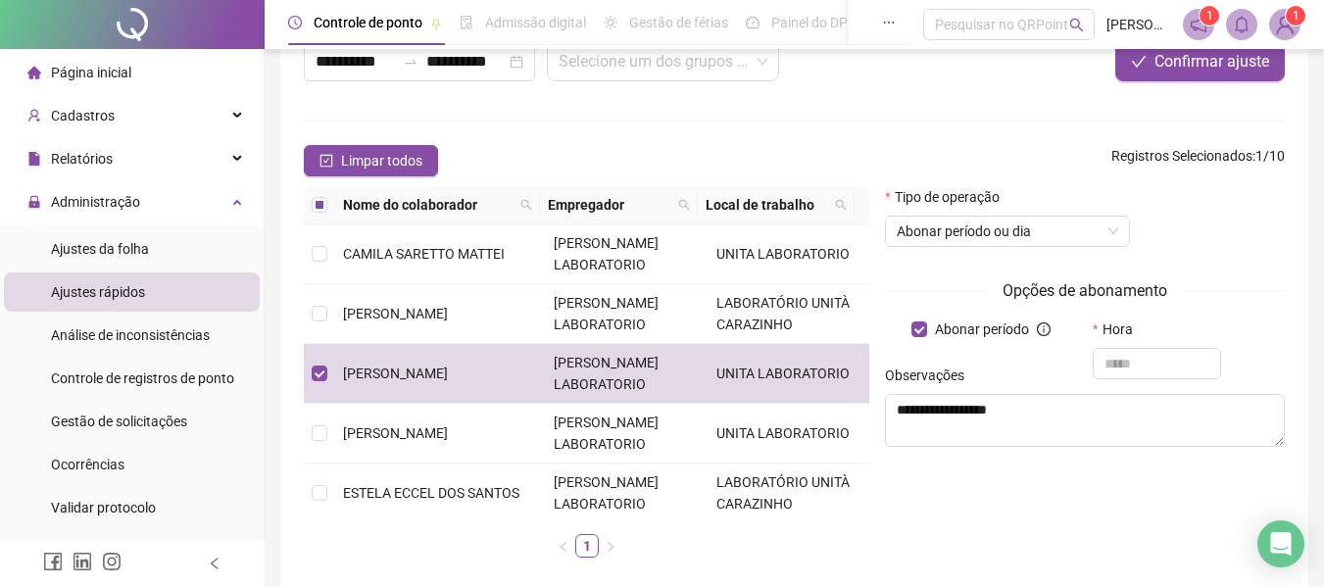
click at [117, 70] on span "Página inicial" at bounding box center [91, 73] width 80 height 16
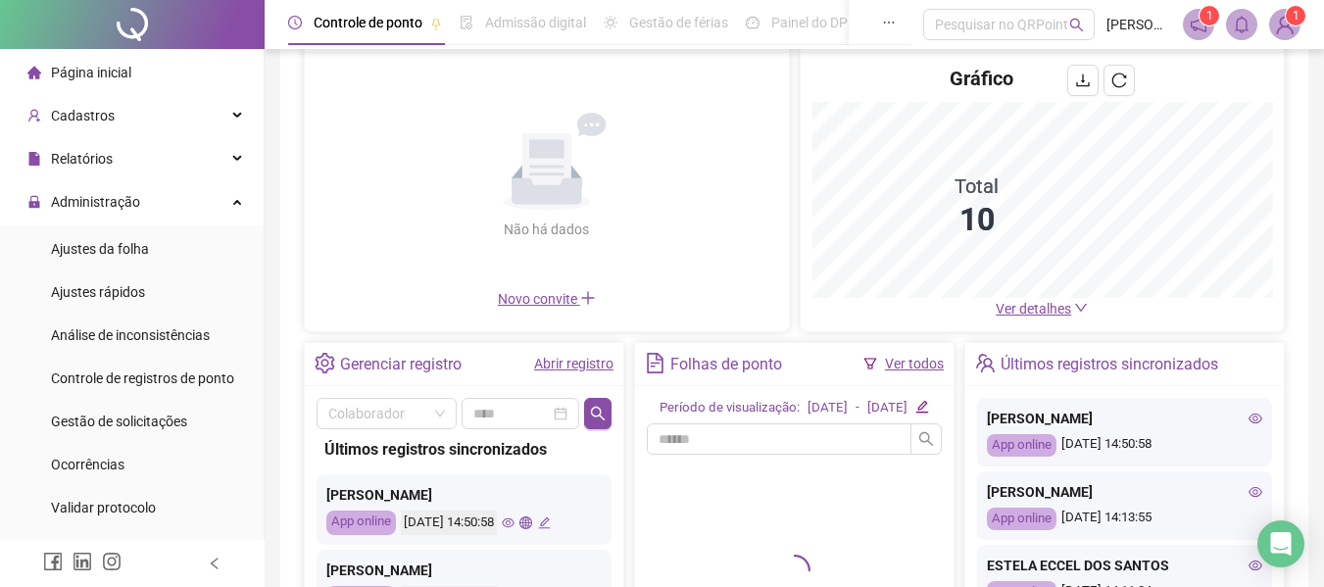
click at [917, 367] on link "Ver todos" at bounding box center [914, 364] width 59 height 16
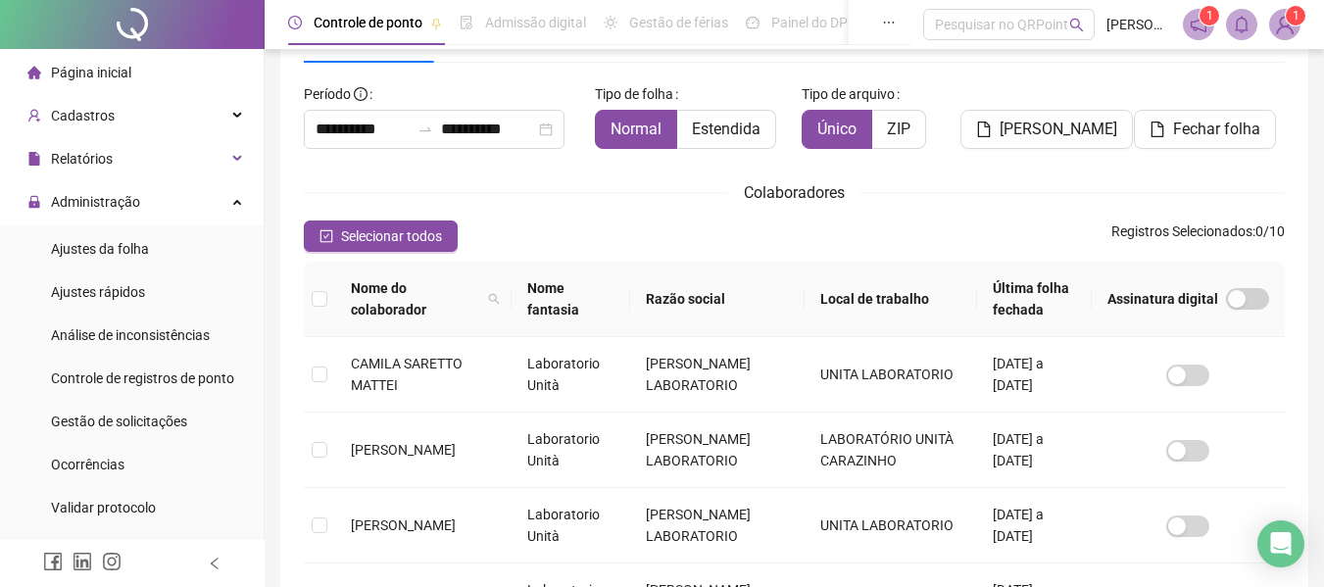
scroll to position [108, 0]
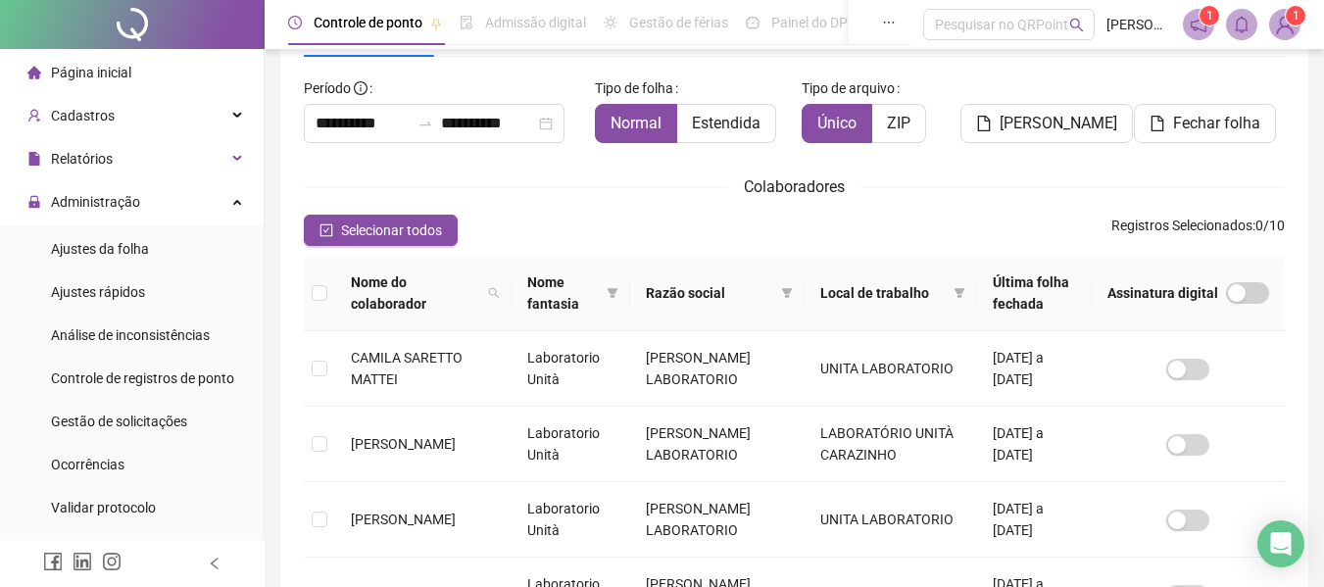
click at [125, 71] on span "Página inicial" at bounding box center [91, 73] width 80 height 16
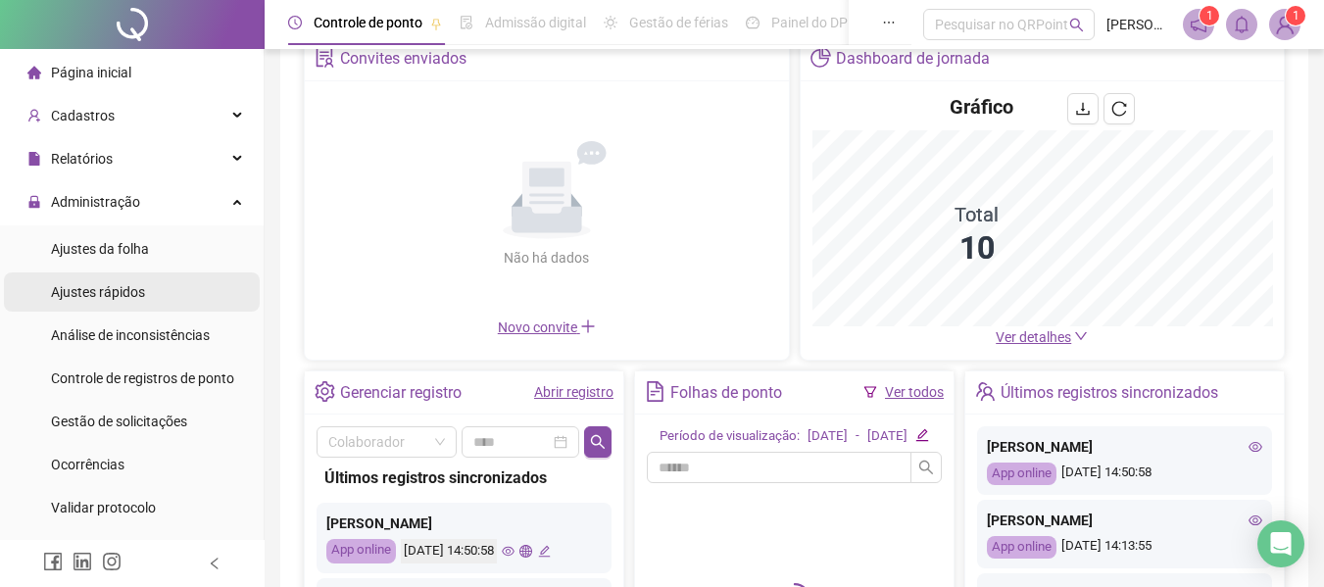
click at [125, 284] on span "Ajustes rápidos" at bounding box center [98, 292] width 94 height 16
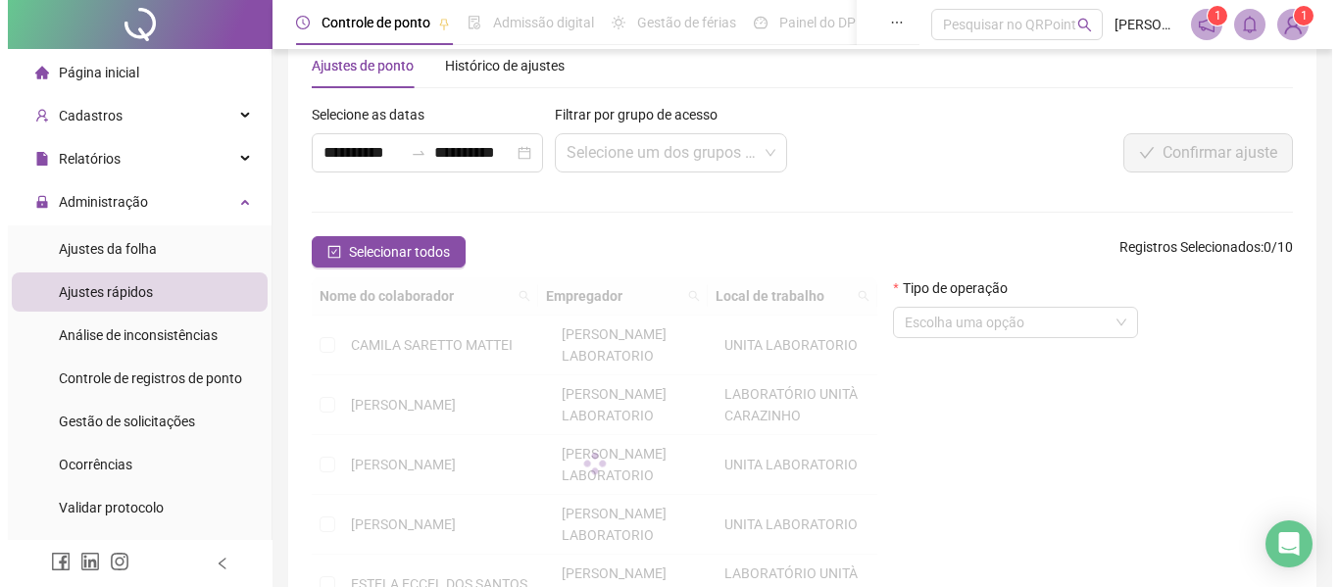
scroll to position [108, 0]
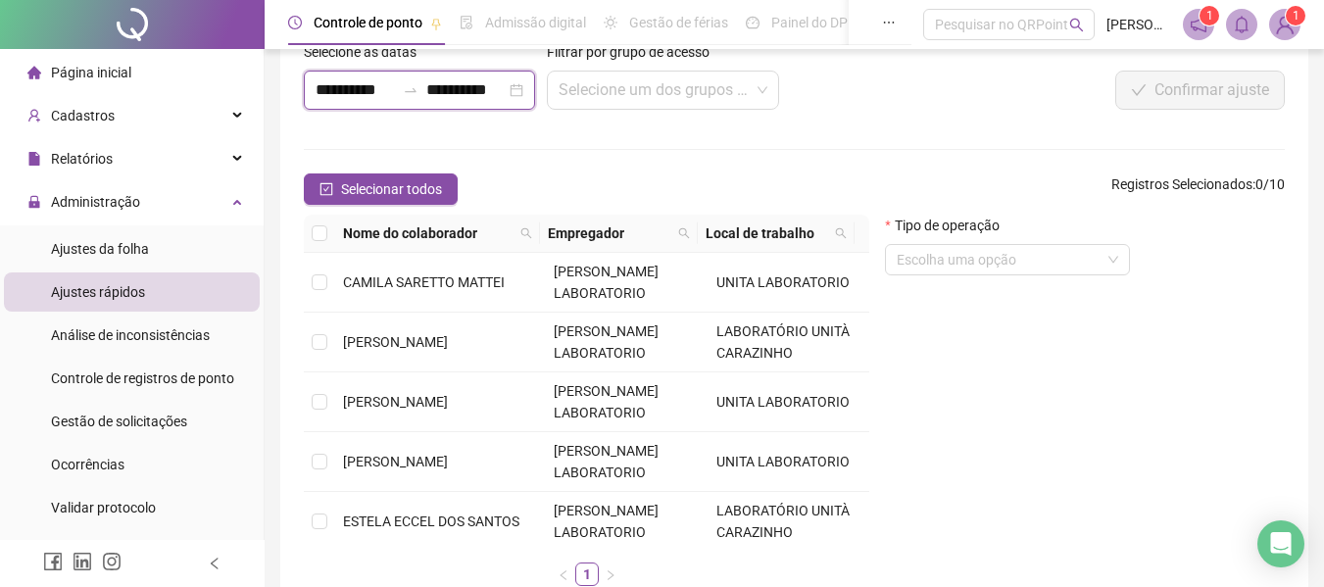
click at [362, 89] on input "**********" at bounding box center [355, 90] width 79 height 24
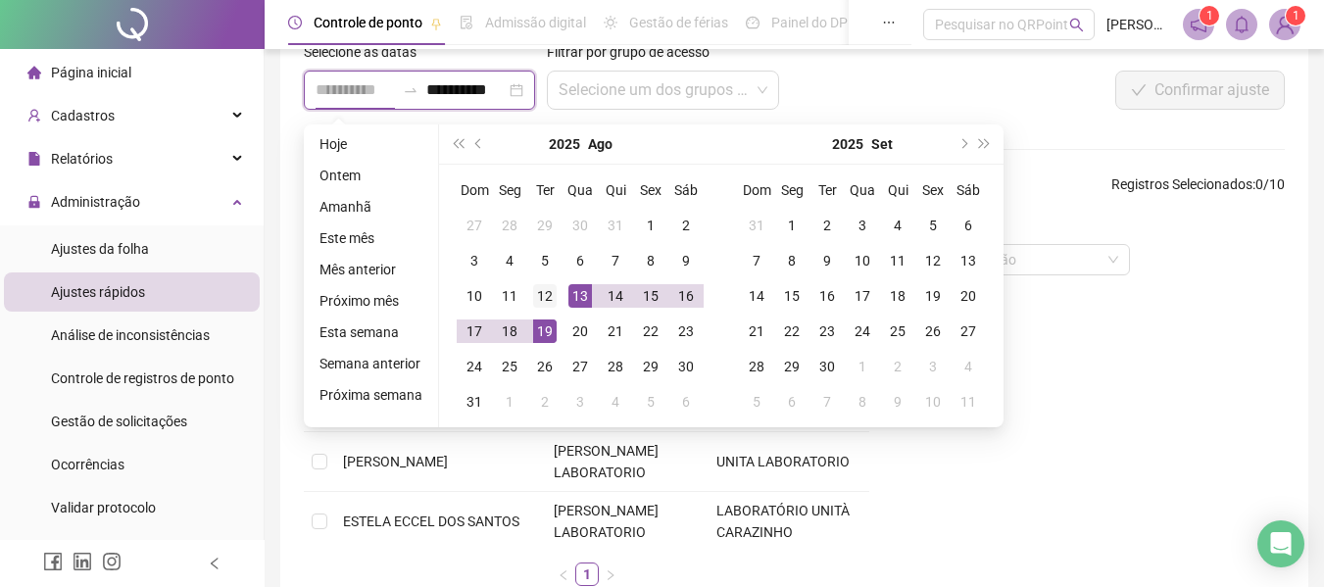
type input "**********"
click at [547, 292] on div "12" at bounding box center [545, 296] width 24 height 24
click at [546, 292] on div "12" at bounding box center [545, 296] width 24 height 24
type input "**********"
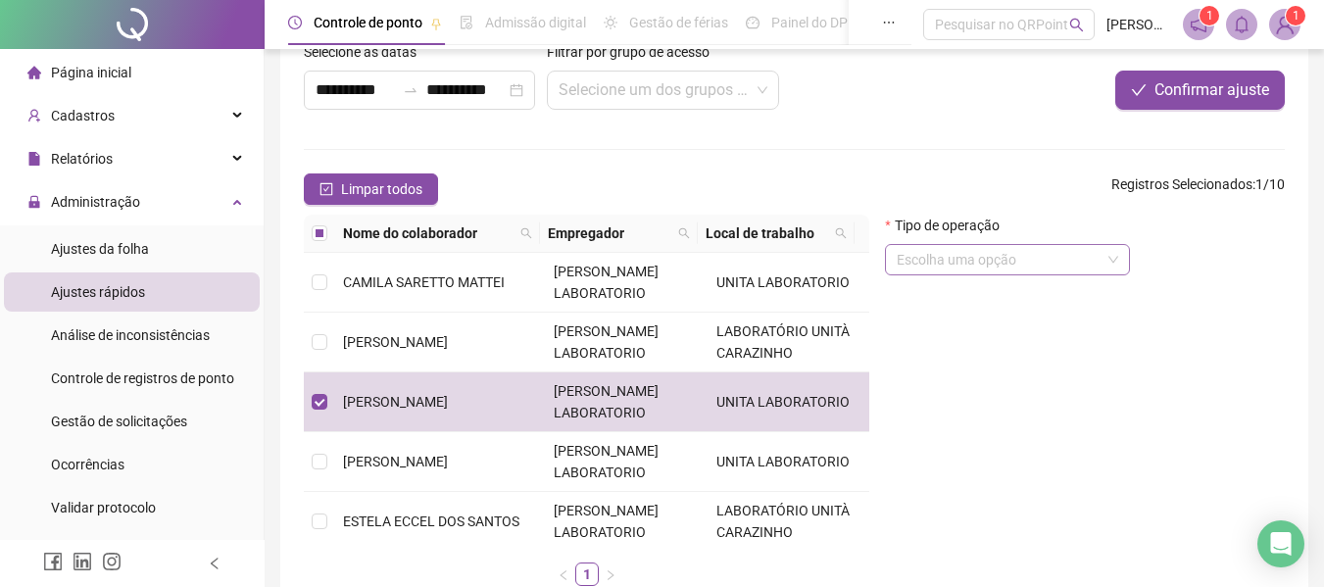
click at [937, 252] on input "search" at bounding box center [999, 259] width 204 height 29
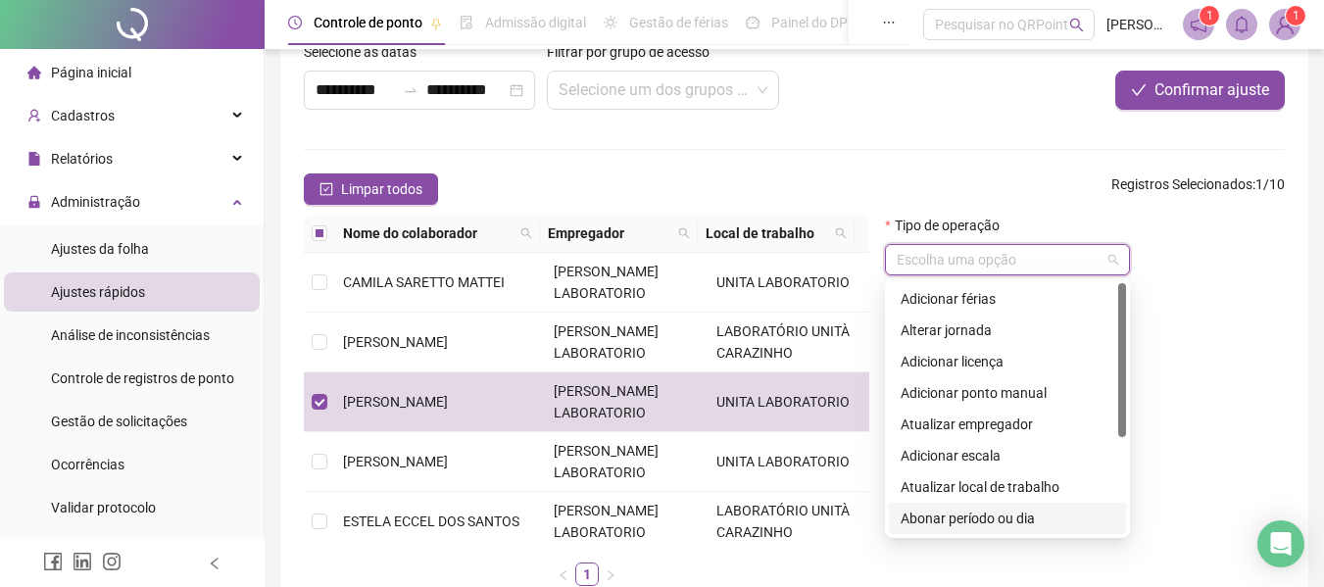
click at [942, 517] on div "Abonar período ou dia" at bounding box center [1008, 519] width 214 height 22
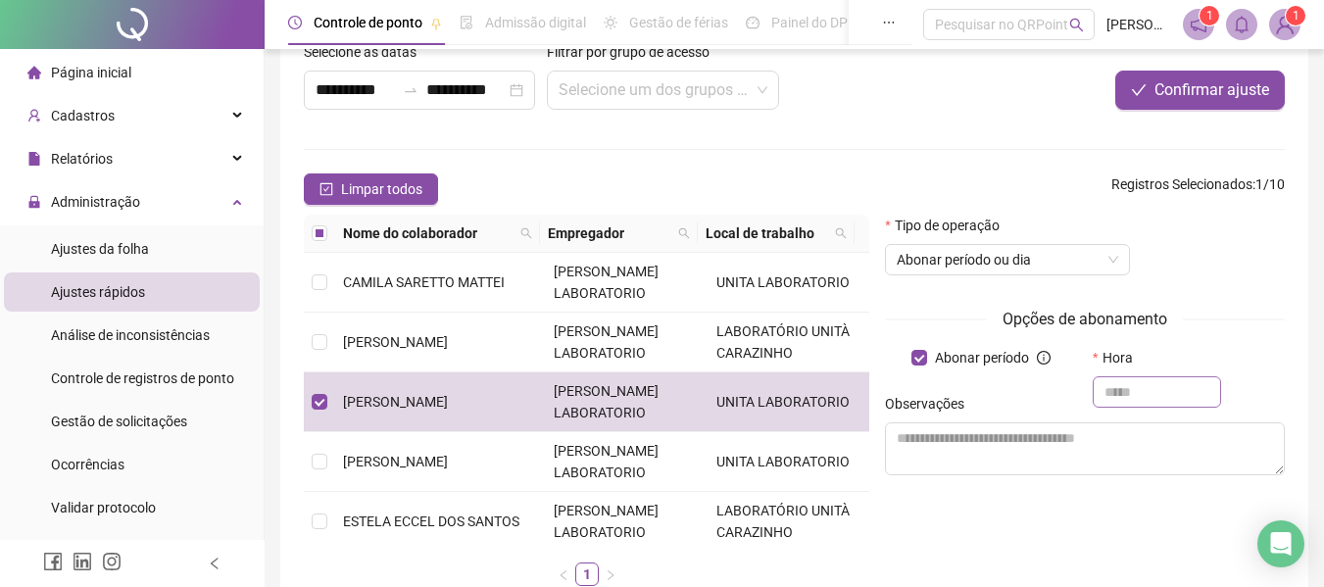
click at [1137, 385] on input "text" at bounding box center [1157, 391] width 128 height 31
type input "*****"
click at [1062, 436] on textarea at bounding box center [1085, 449] width 400 height 53
click at [1136, 385] on input "text" at bounding box center [1157, 391] width 128 height 31
type input "*****"
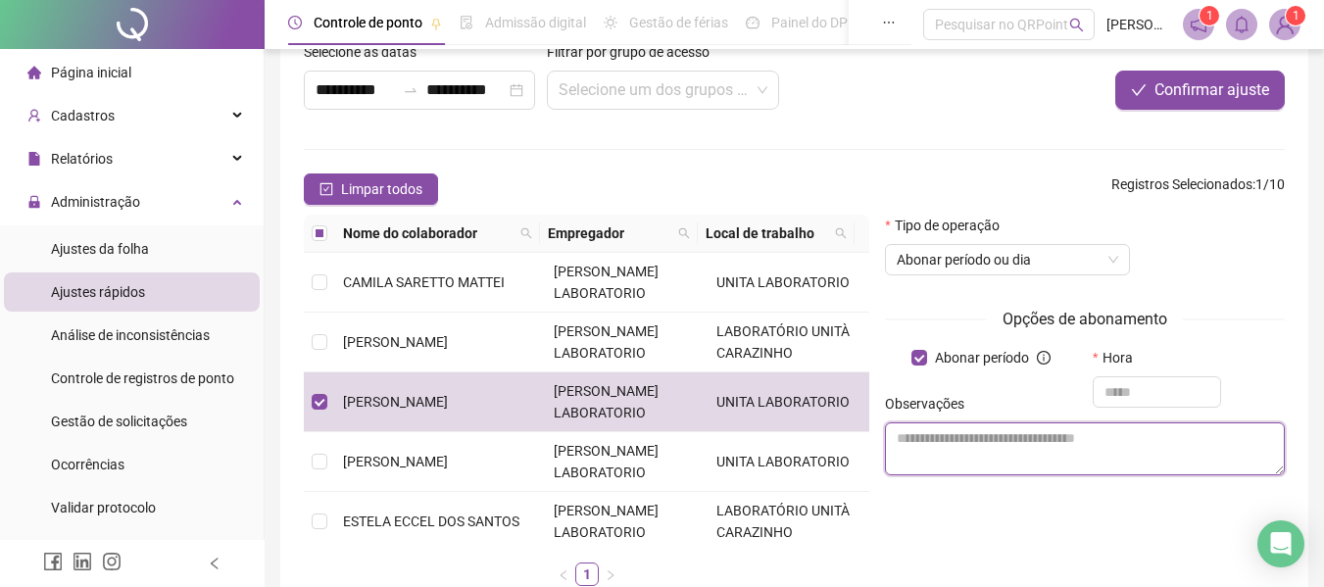
click at [1070, 443] on textarea at bounding box center [1085, 449] width 400 height 53
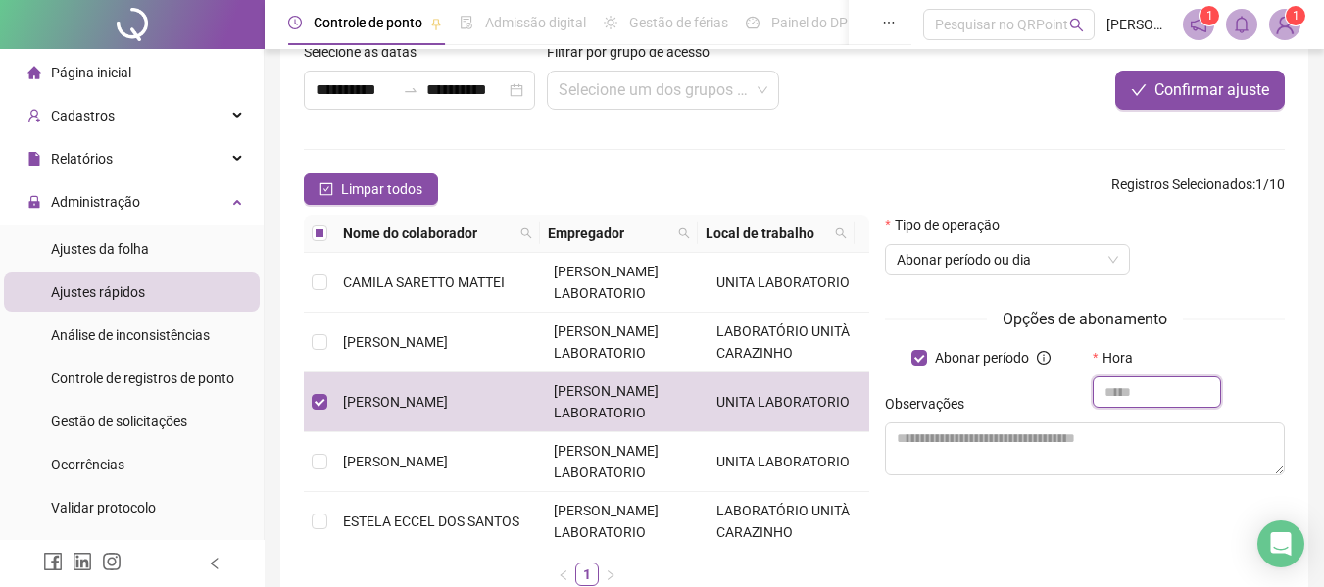
click at [1128, 382] on input "text" at bounding box center [1157, 391] width 128 height 31
type input "*****"
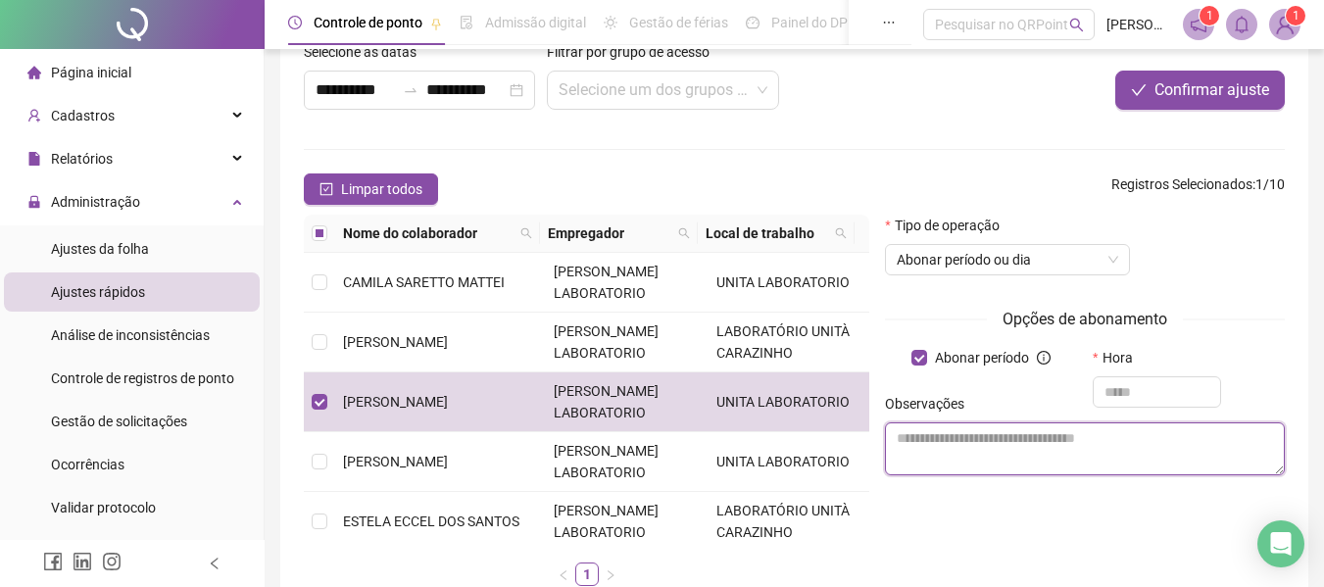
click at [903, 437] on textarea at bounding box center [1085, 449] width 400 height 53
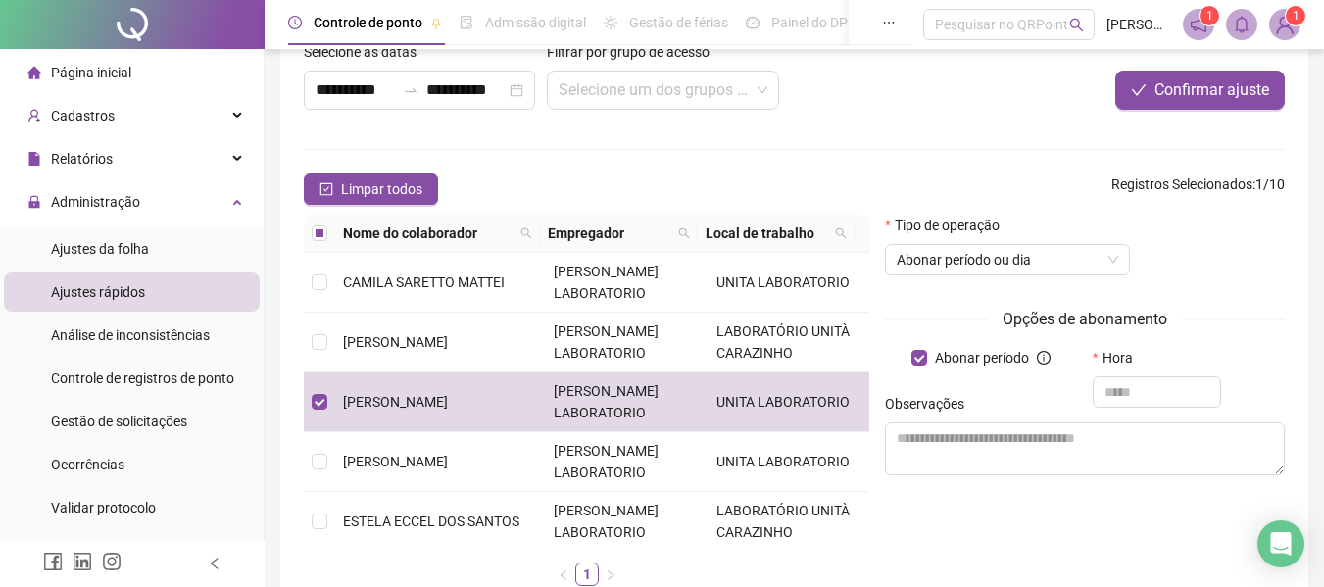
click at [1120, 395] on div "Observações" at bounding box center [1085, 407] width 400 height 29
click at [1128, 388] on input "text" at bounding box center [1157, 391] width 128 height 31
type input "*****"
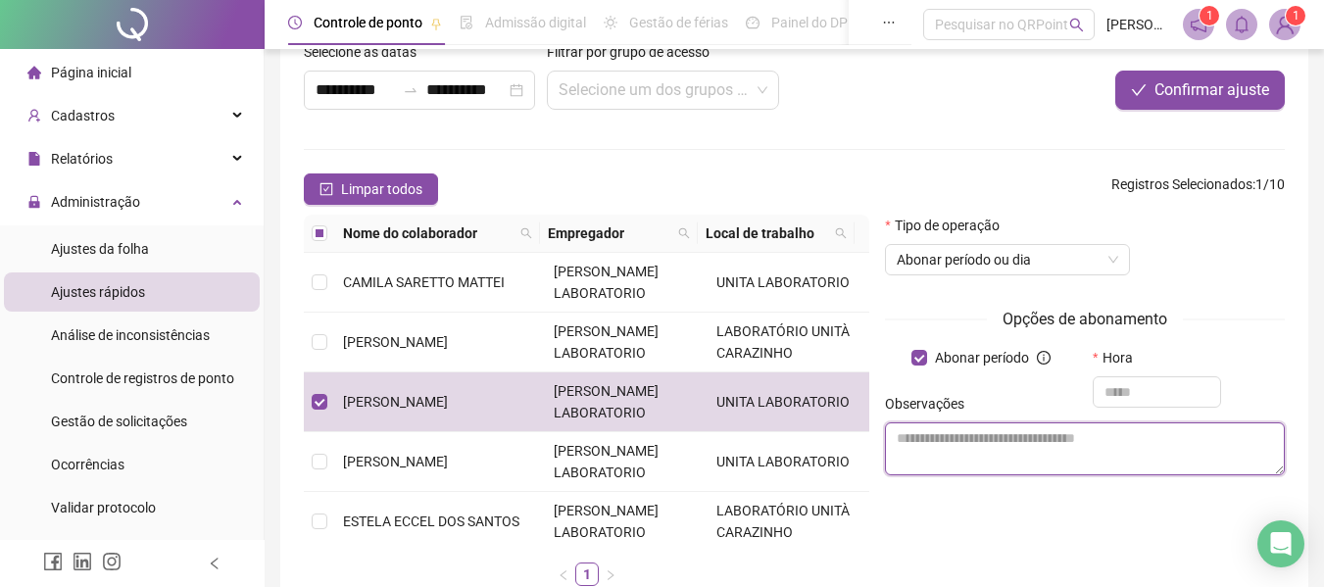
click at [966, 437] on textarea at bounding box center [1085, 449] width 400 height 53
type textarea "**********"
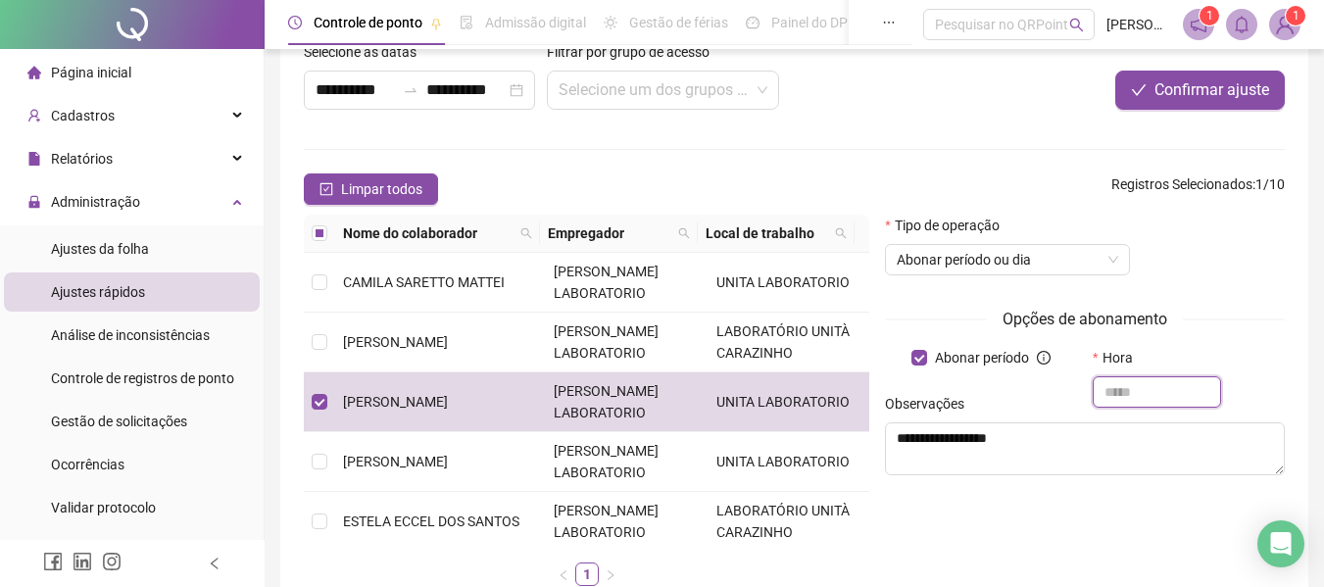
click at [1150, 382] on input "text" at bounding box center [1157, 391] width 128 height 31
type input "*****"
click at [1179, 95] on span "Confirmar ajuste" at bounding box center [1212, 90] width 115 height 24
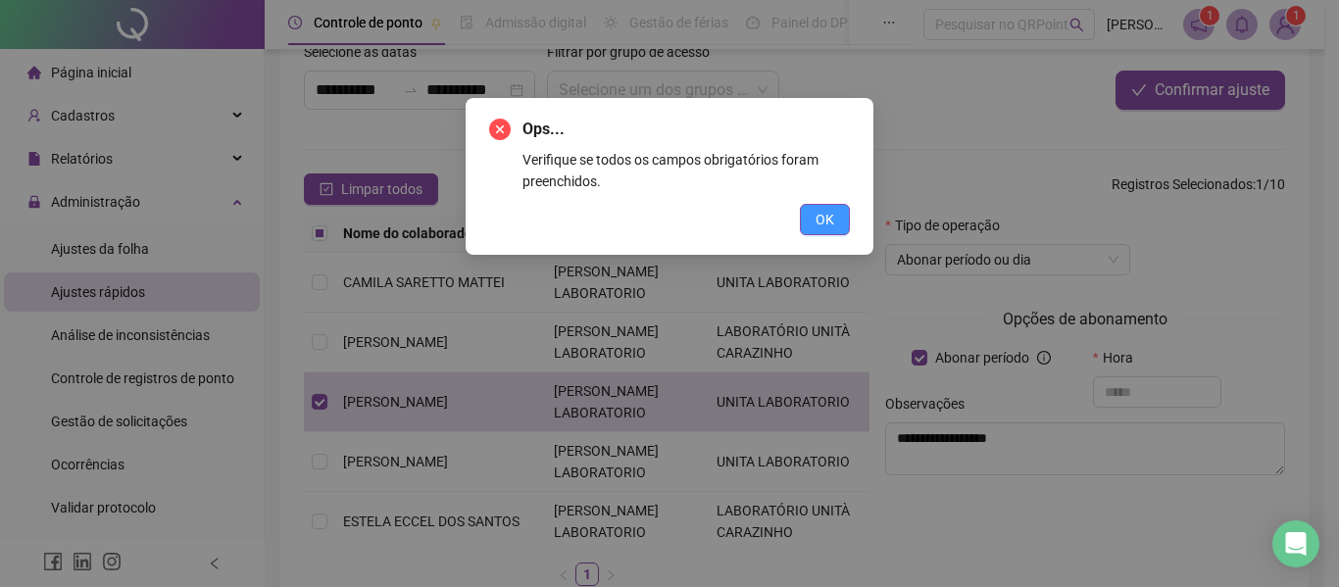
click at [821, 220] on span "OK" at bounding box center [825, 220] width 19 height 22
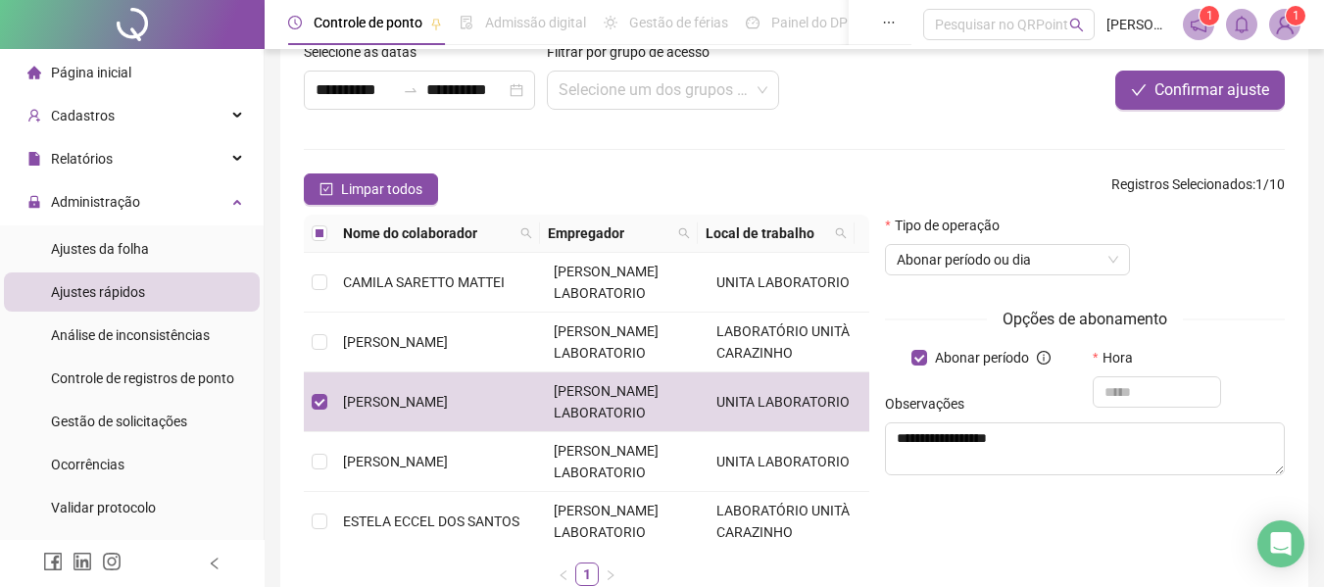
click at [108, 70] on span "Página inicial" at bounding box center [91, 73] width 80 height 16
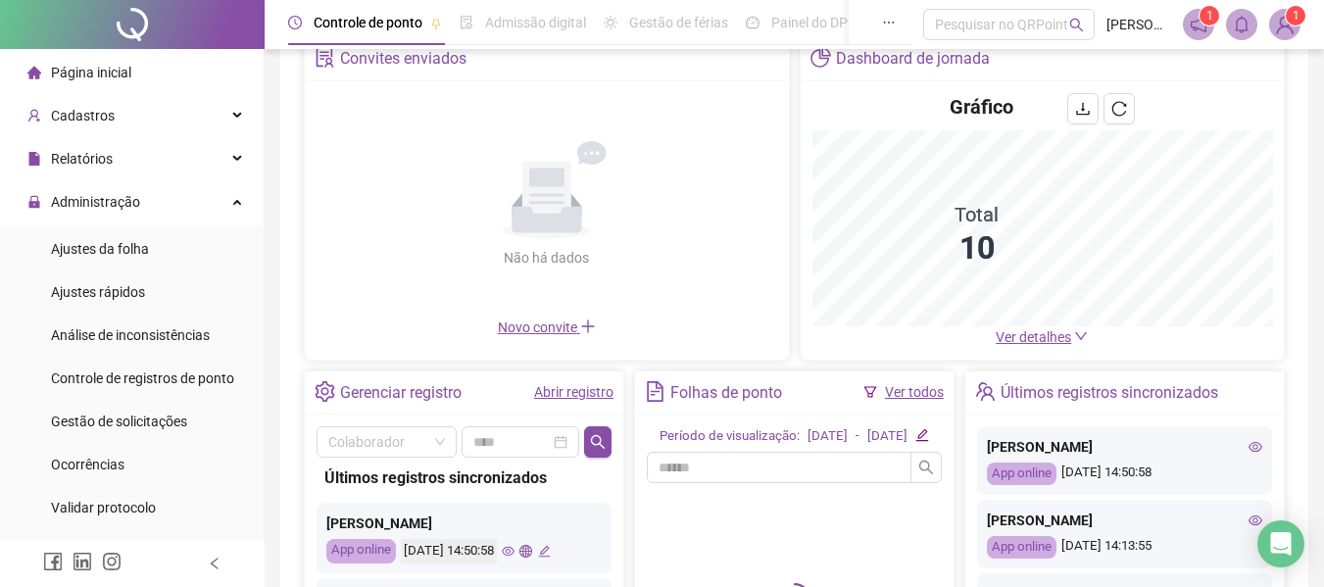
click at [1290, 15] on sup "1" at bounding box center [1296, 16] width 20 height 20
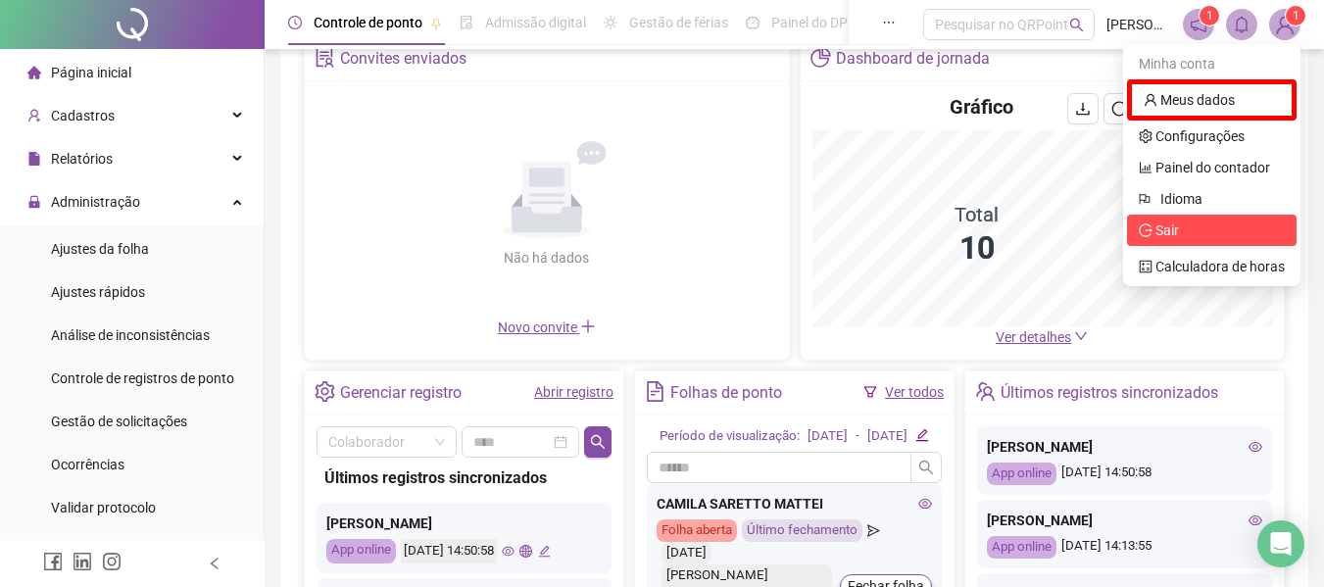
click at [1178, 226] on span "Sair" at bounding box center [1168, 231] width 24 height 16
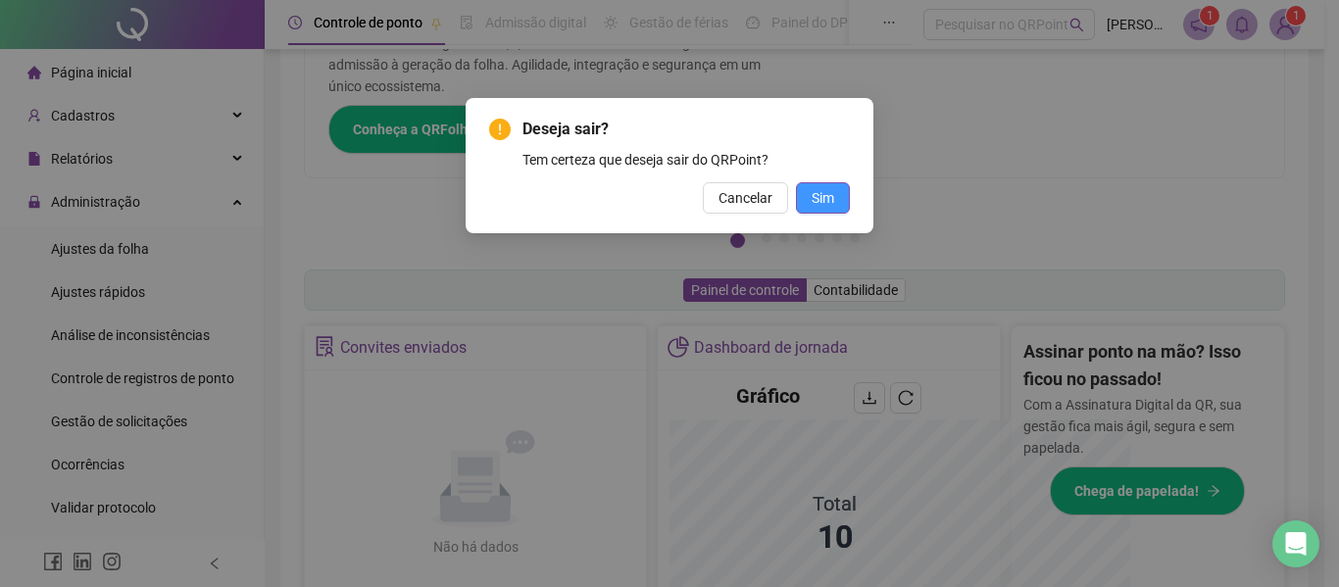
scroll to position [397, 0]
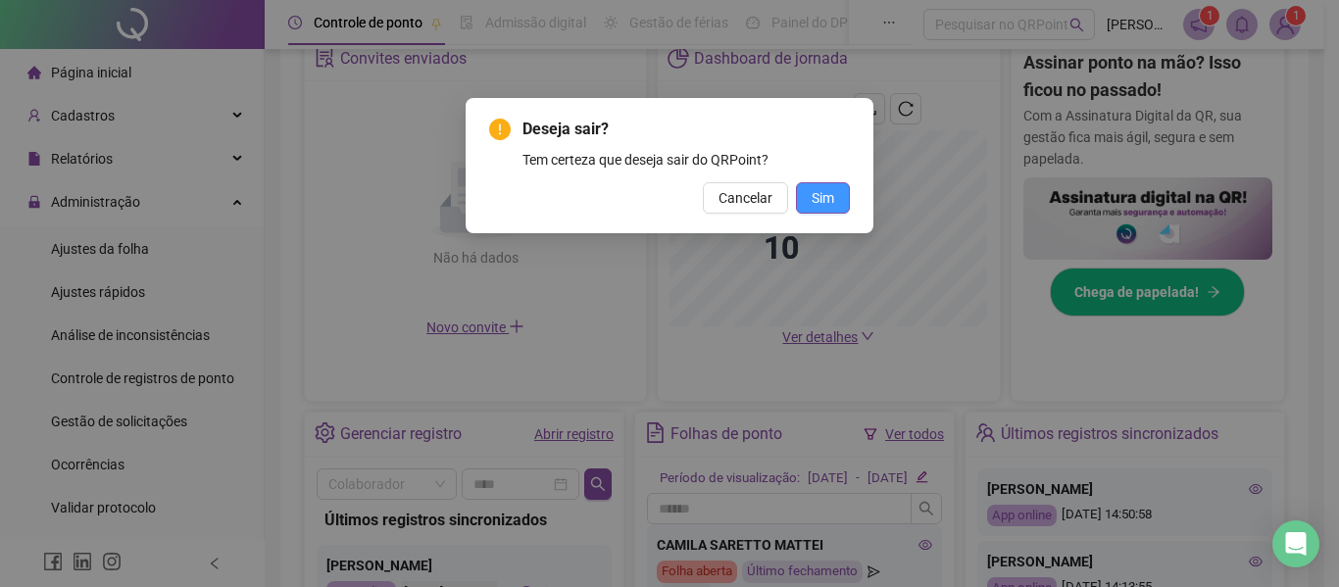
click at [819, 195] on span "Sim" at bounding box center [823, 198] width 23 height 22
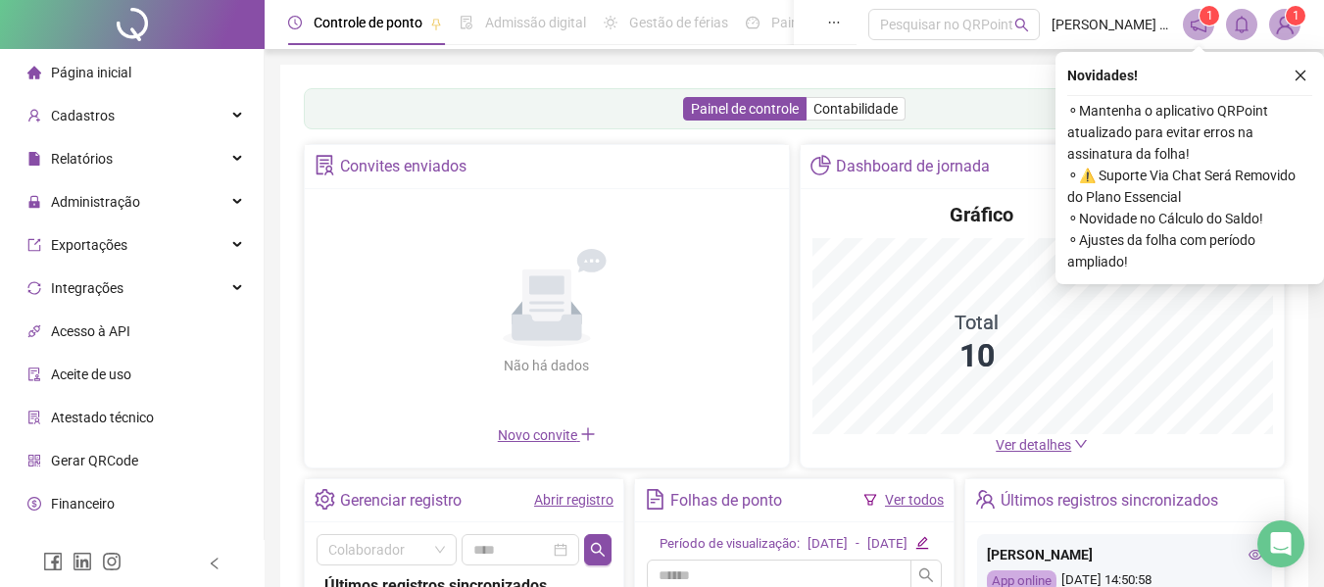
click at [1297, 79] on icon "close" at bounding box center [1301, 76] width 14 height 14
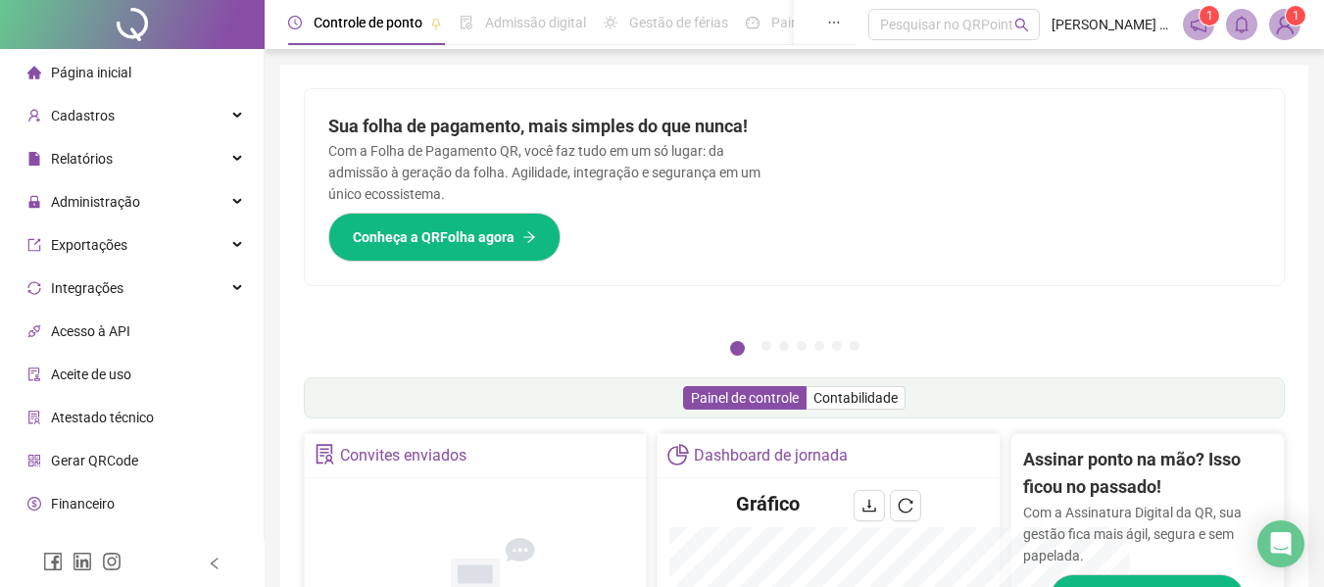
click at [116, 77] on span "Página inicial" at bounding box center [91, 73] width 80 height 16
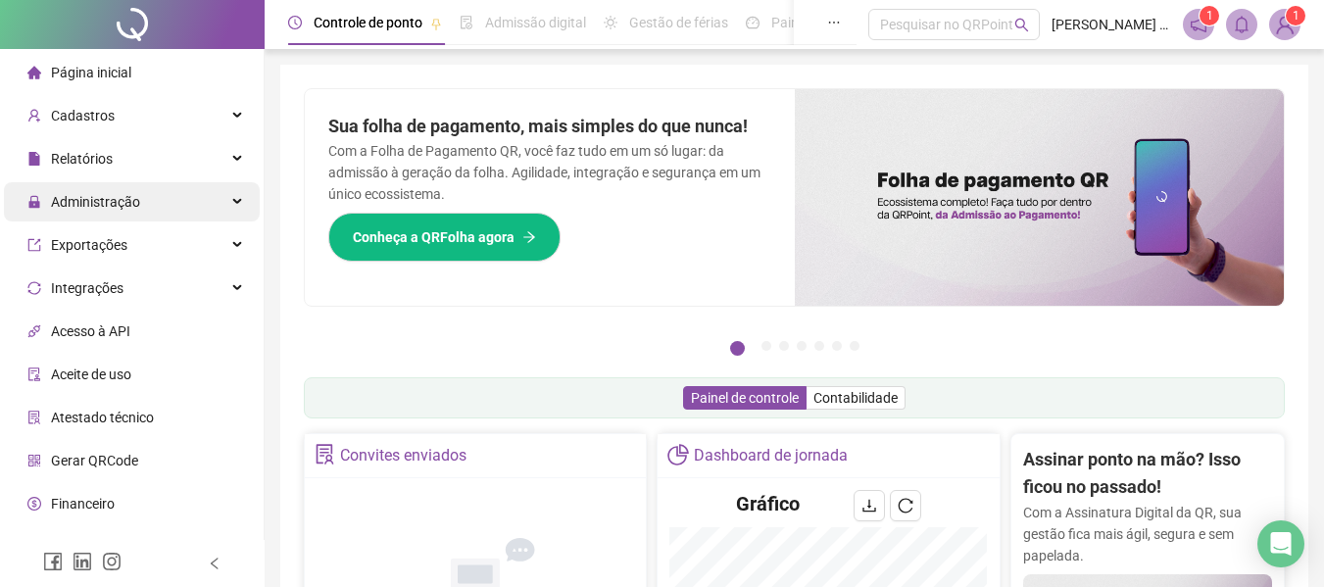
click at [129, 205] on span "Administração" at bounding box center [95, 202] width 89 height 16
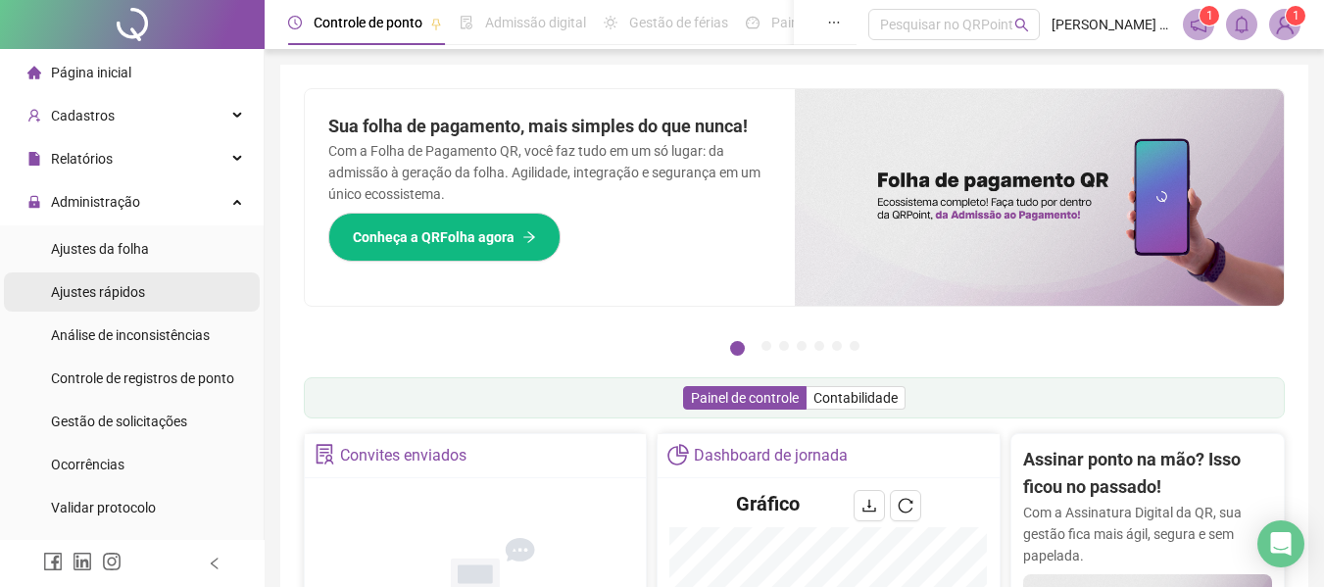
click at [147, 283] on li "Ajustes rápidos" at bounding box center [132, 292] width 256 height 39
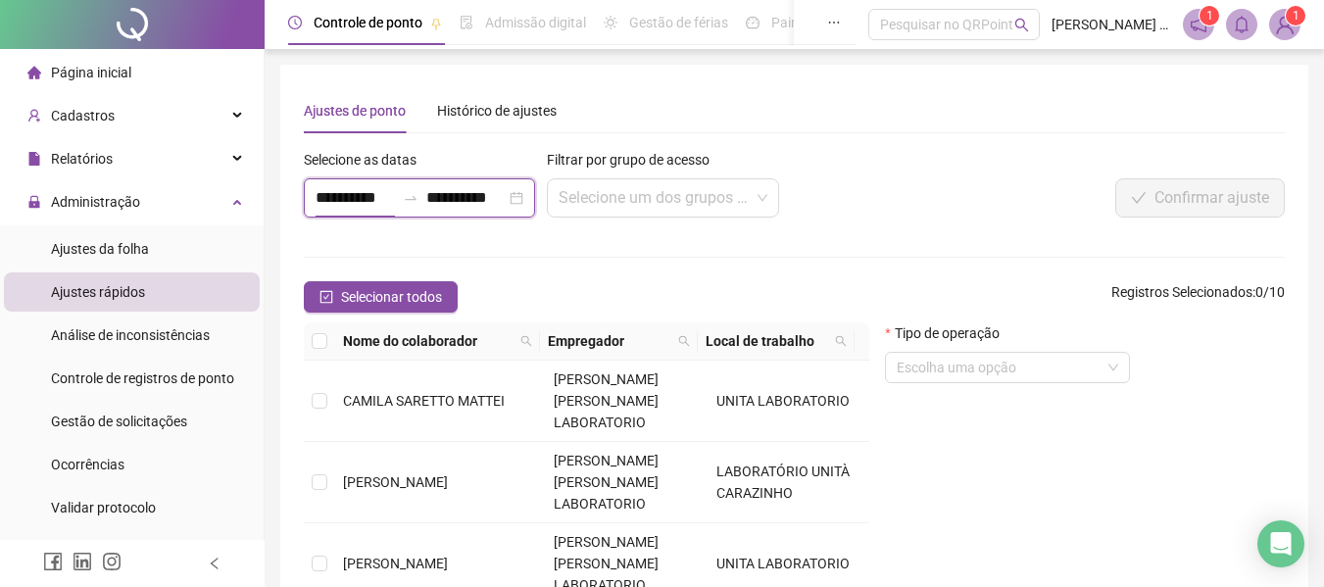
click at [372, 193] on input "**********" at bounding box center [355, 198] width 79 height 24
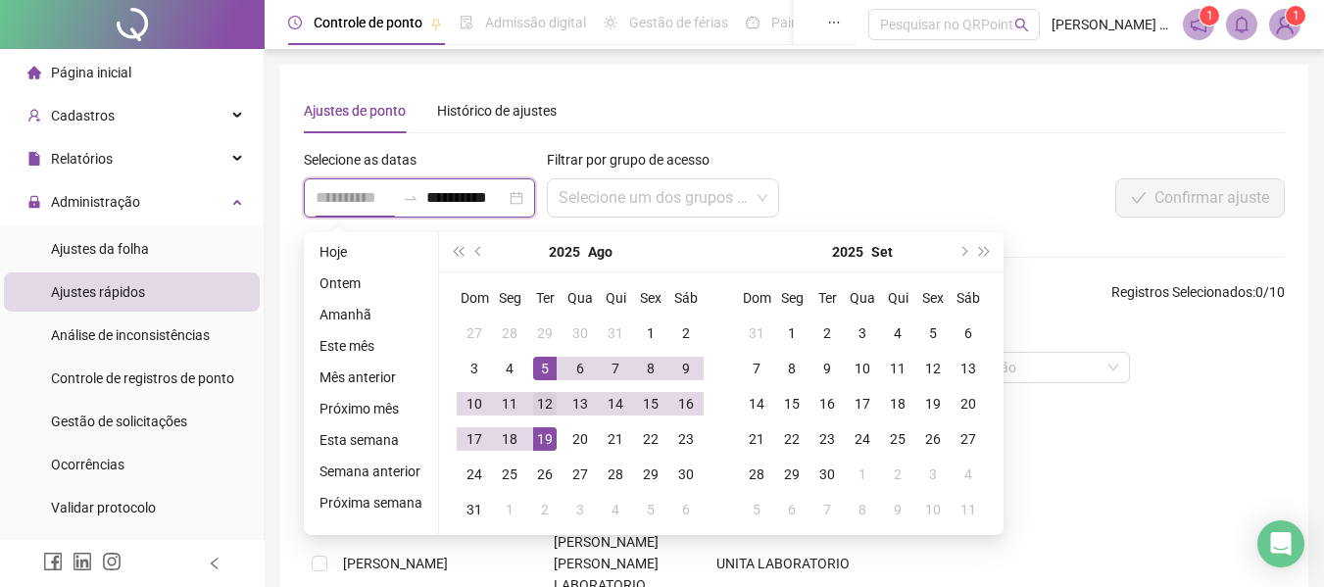
type input "**********"
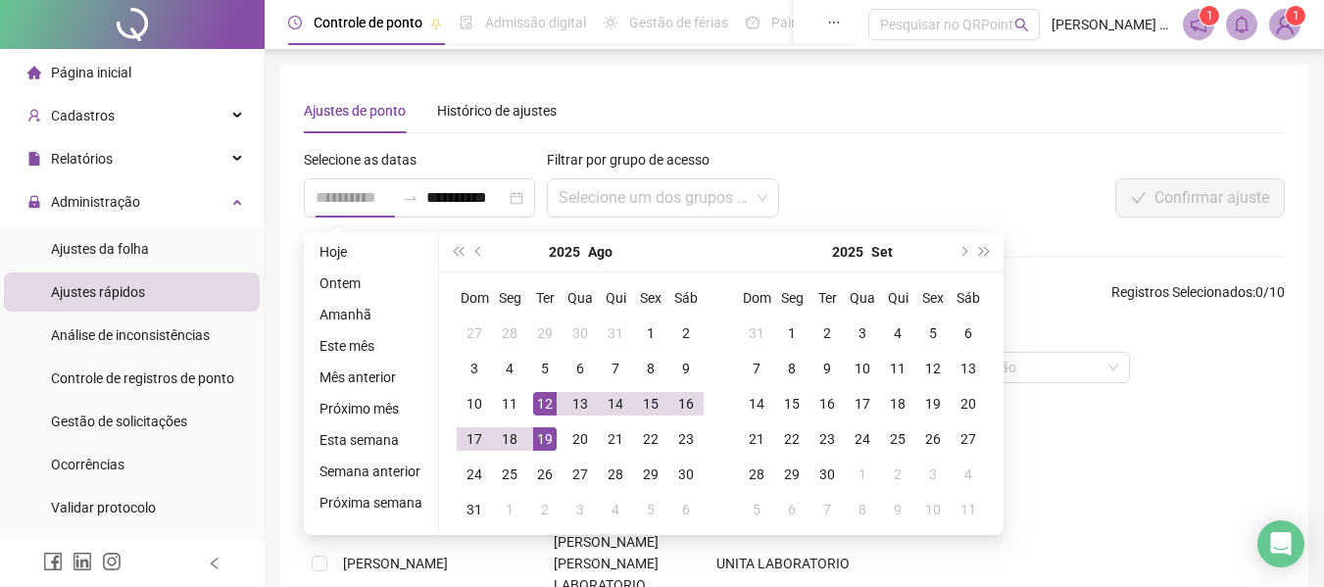
click at [537, 403] on div "12" at bounding box center [545, 404] width 24 height 24
type input "**********"
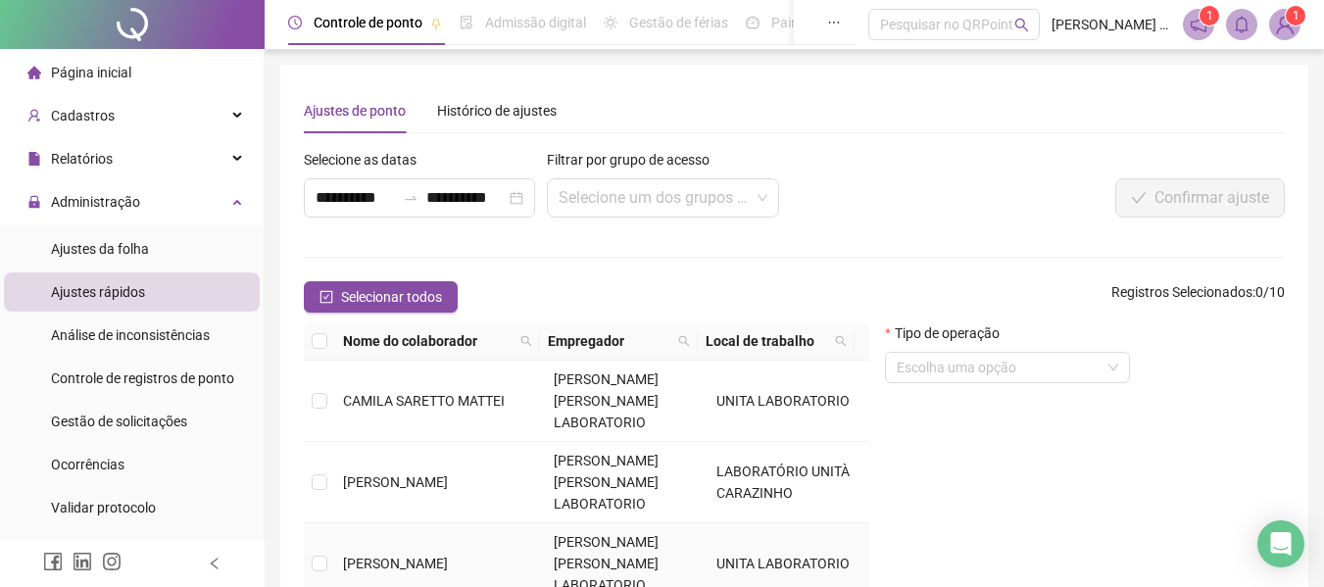
click at [328, 524] on td at bounding box center [319, 564] width 31 height 81
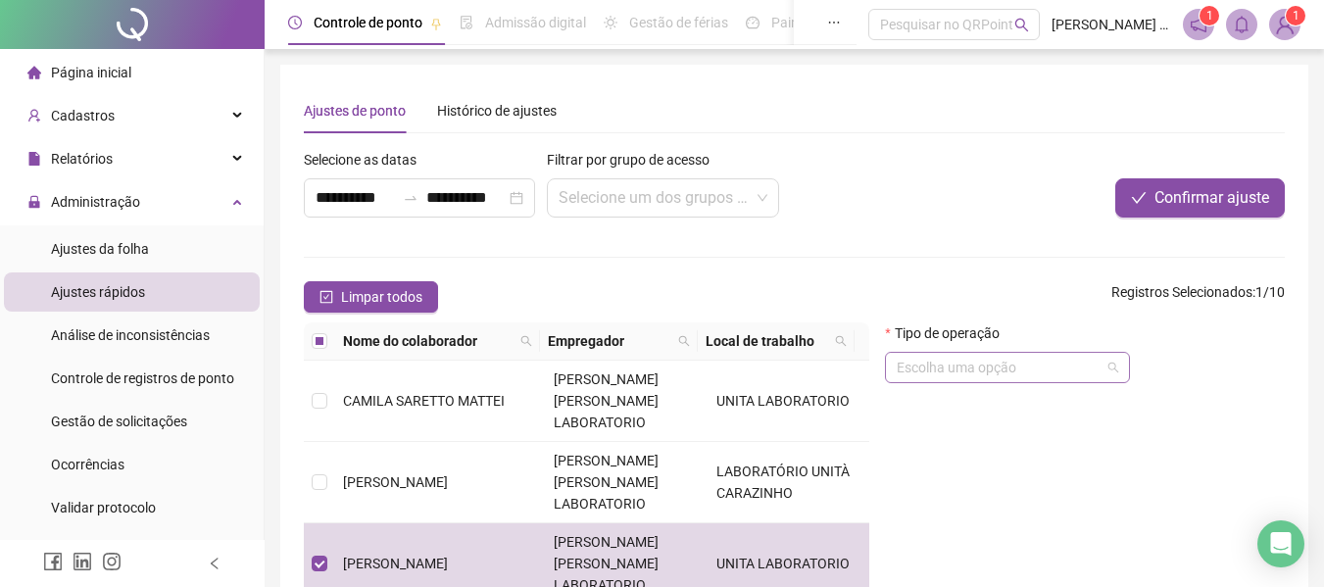
click at [934, 374] on input "search" at bounding box center [999, 367] width 204 height 29
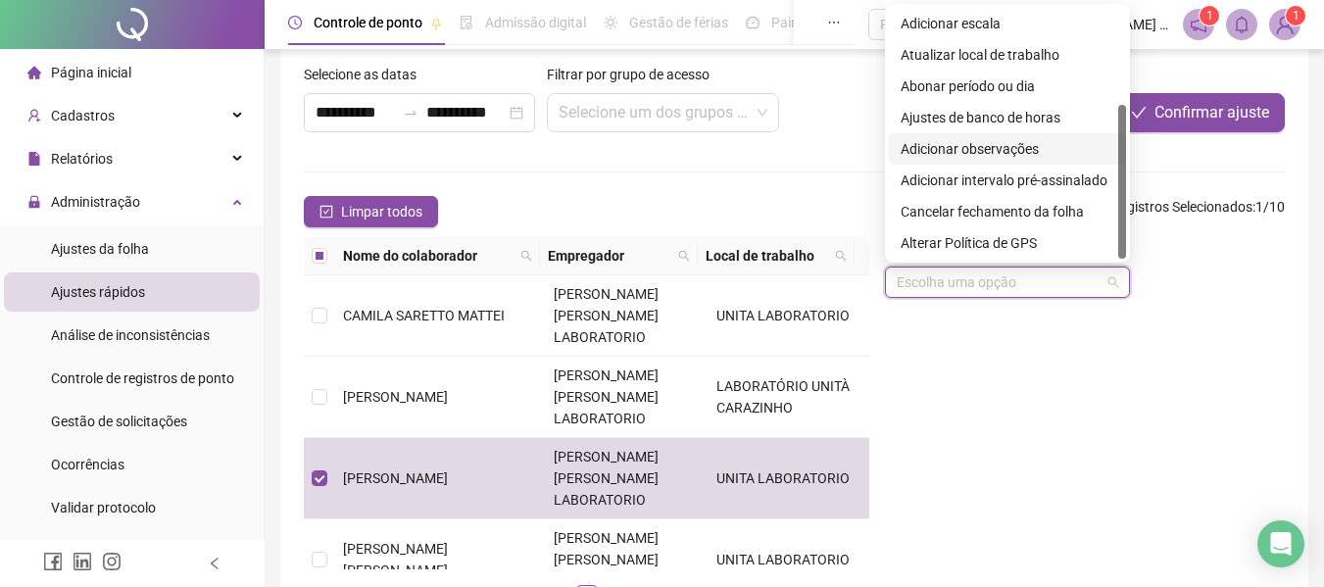
scroll to position [98, 0]
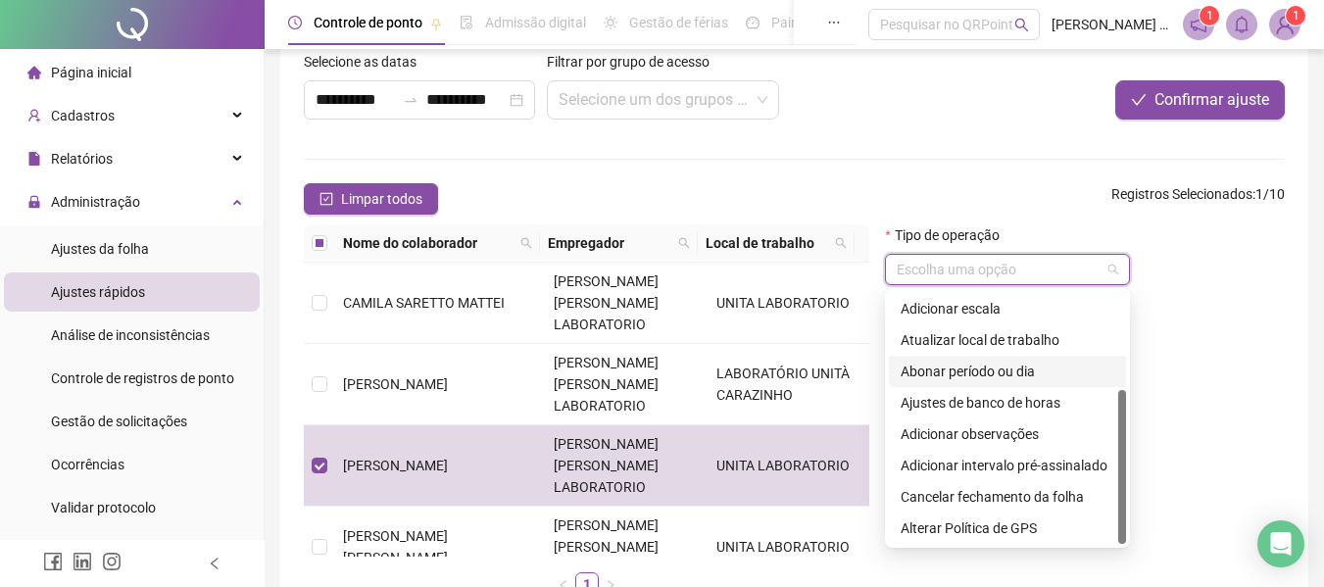
click at [1058, 376] on div "Abonar período ou dia" at bounding box center [1008, 372] width 214 height 22
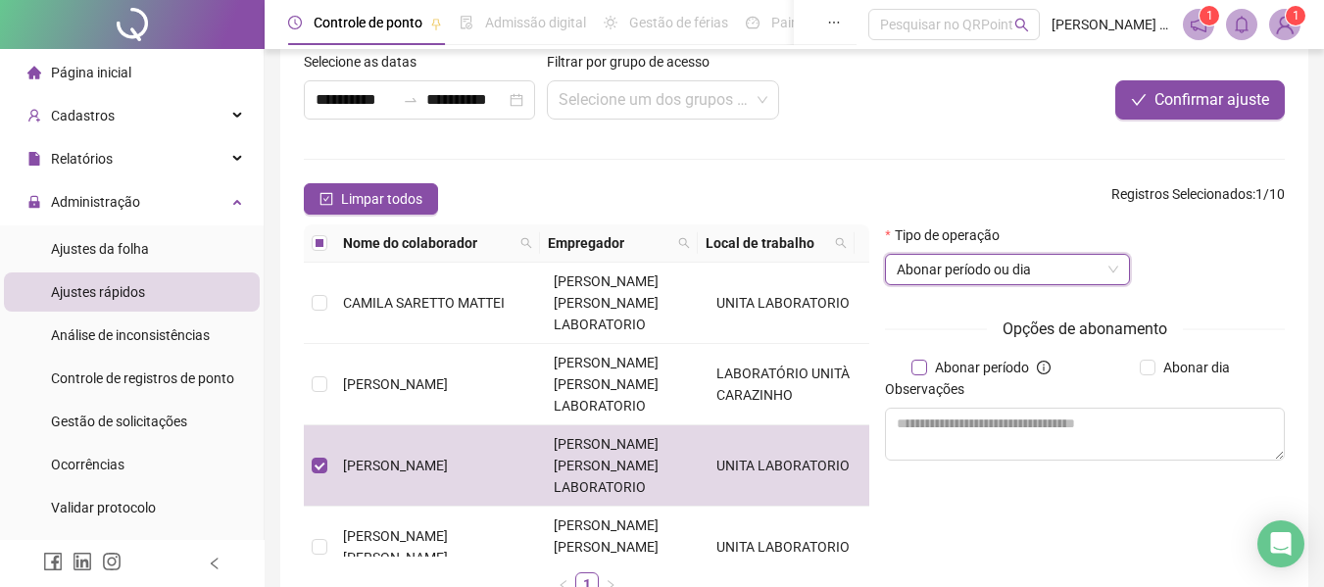
click at [977, 369] on span "Abonar período" at bounding box center [982, 368] width 110 height 22
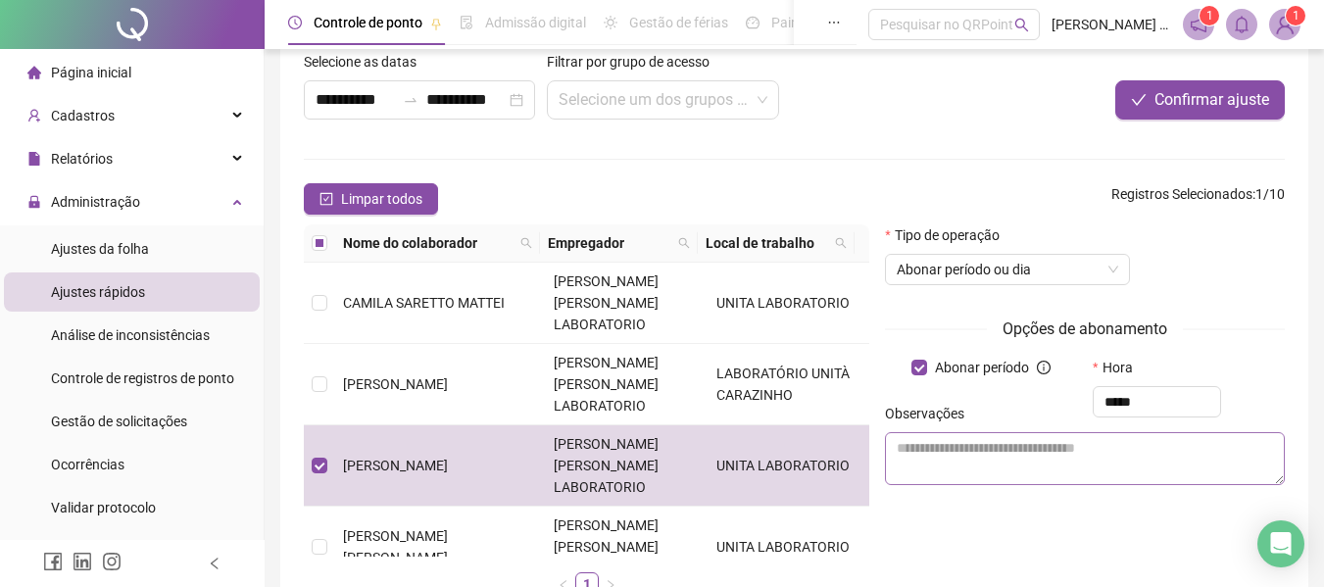
type input "*****"
click at [1092, 449] on textarea at bounding box center [1085, 458] width 400 height 53
click at [1150, 405] on div "Observações" at bounding box center [1085, 417] width 400 height 29
click at [896, 450] on textarea at bounding box center [1085, 458] width 400 height 53
click at [1166, 405] on div "Observações" at bounding box center [1085, 417] width 400 height 29
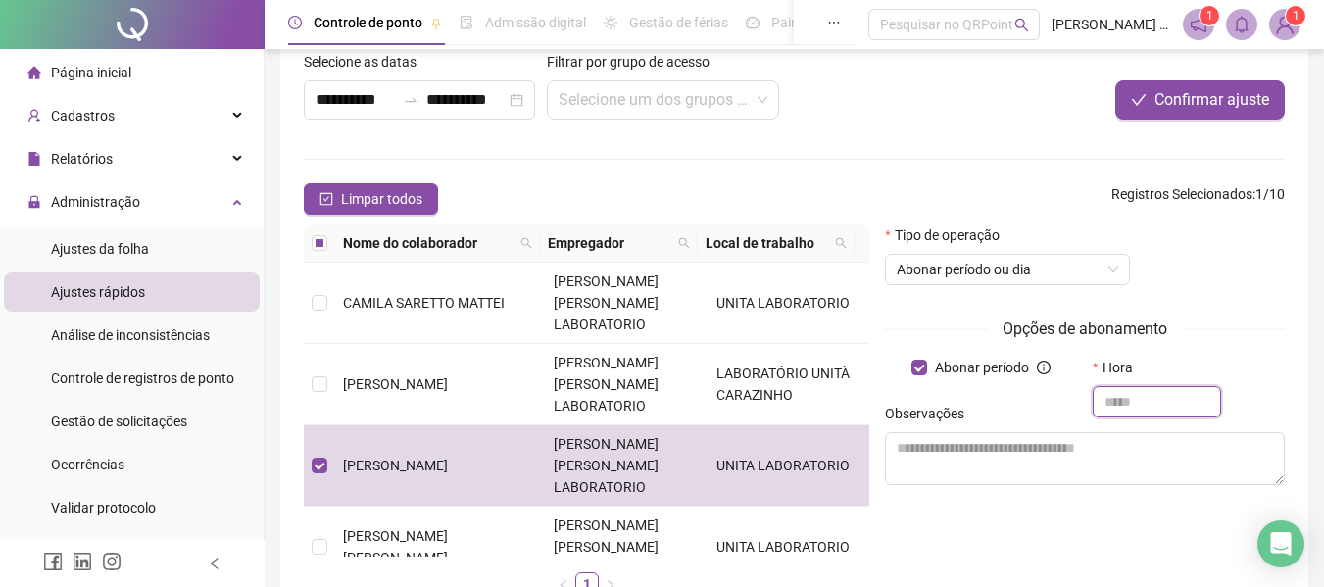
drag, startPoint x: 1165, startPoint y: 396, endPoint x: 1139, endPoint y: 396, distance: 25.5
click at [1154, 396] on input "text" at bounding box center [1157, 401] width 128 height 31
type input "*****"
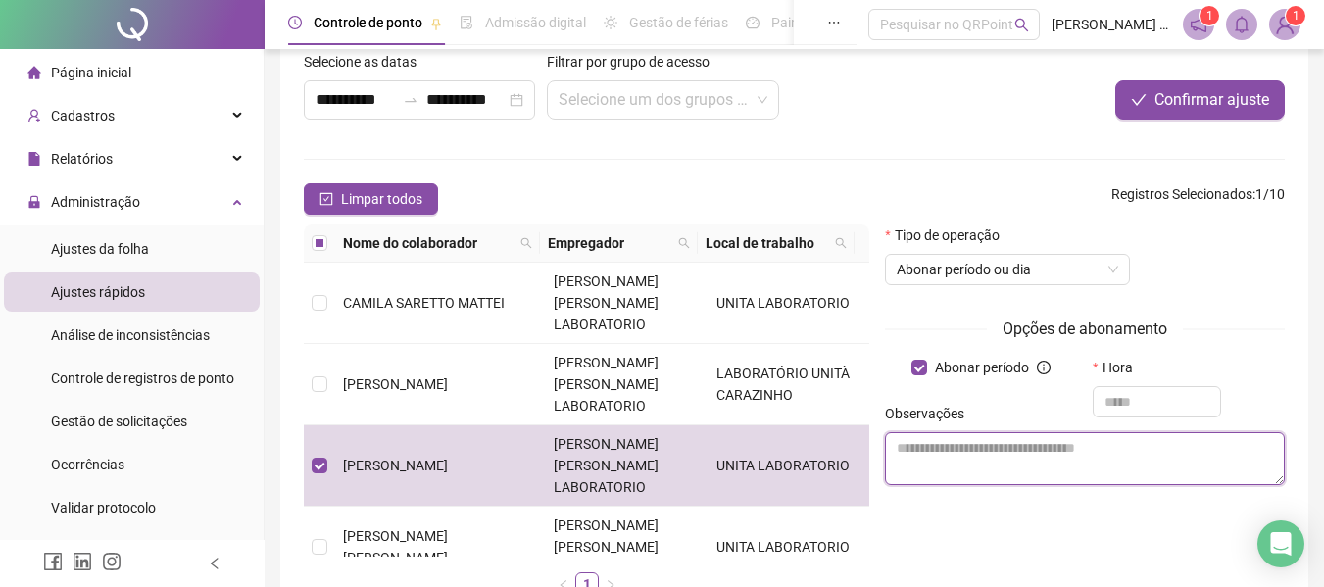
click at [926, 449] on textarea at bounding box center [1085, 458] width 400 height 53
type textarea "*"
type textarea "**********"
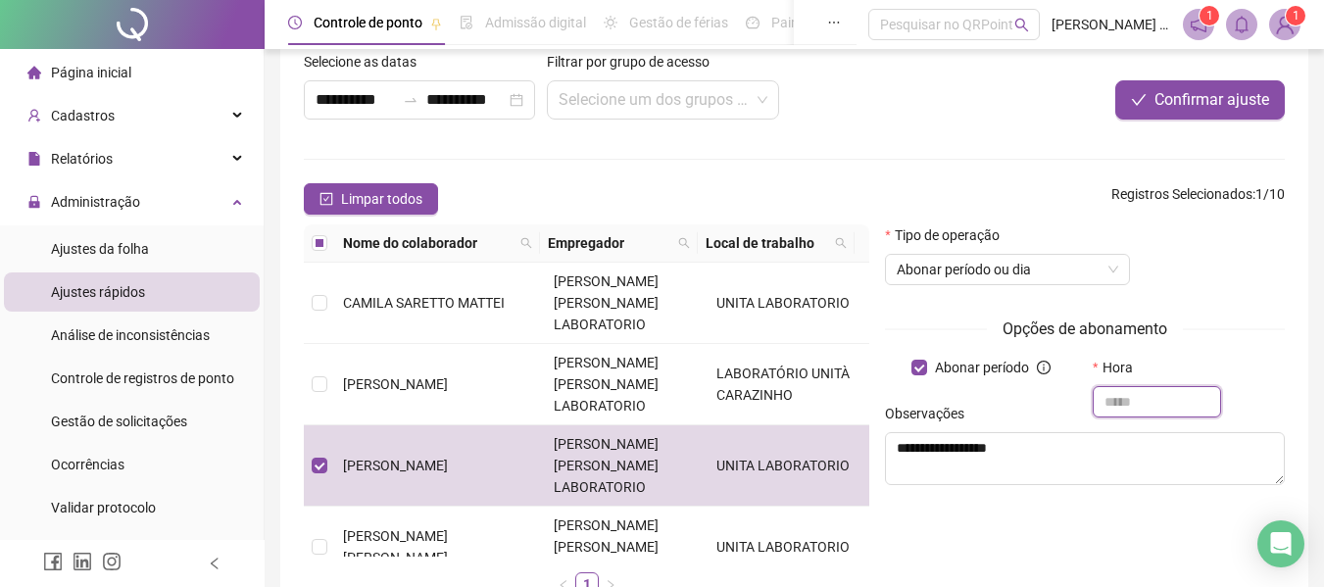
click at [1120, 393] on input "text" at bounding box center [1157, 401] width 128 height 31
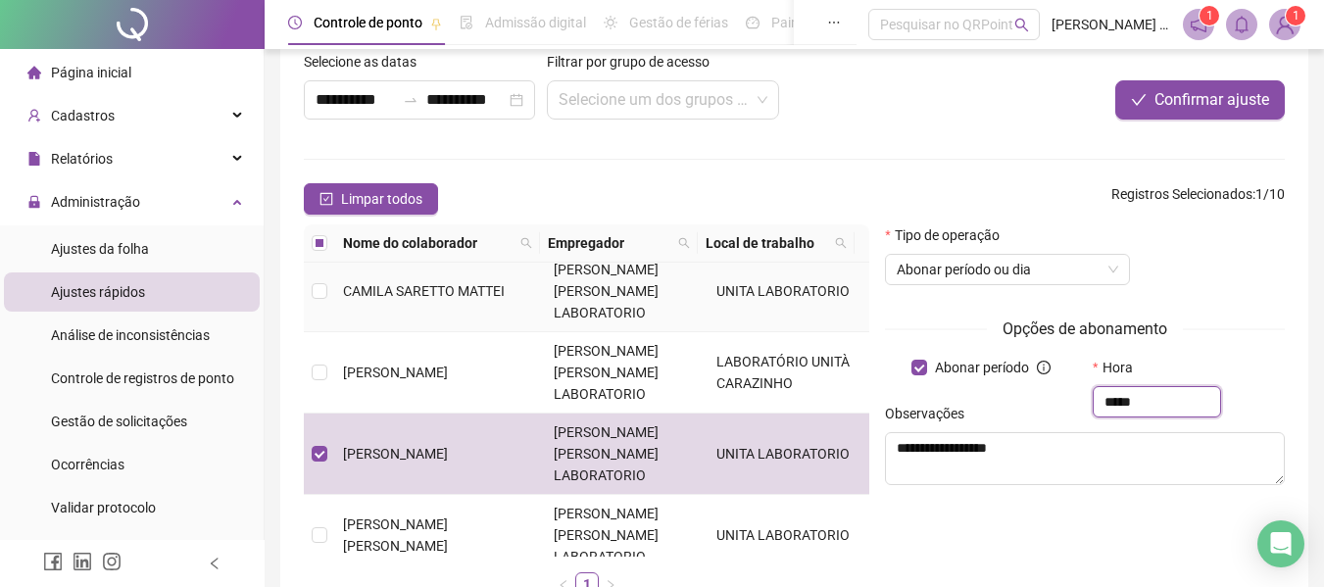
scroll to position [0, 0]
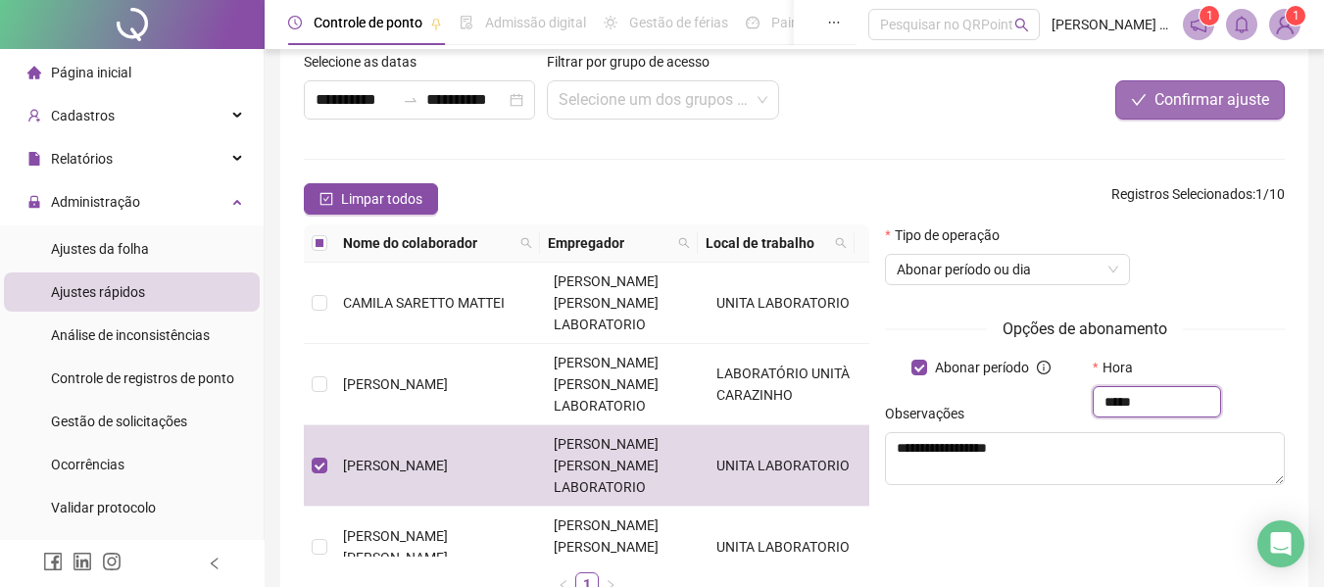
type input "*****"
click at [1205, 95] on span "Confirmar ajuste" at bounding box center [1212, 100] width 115 height 24
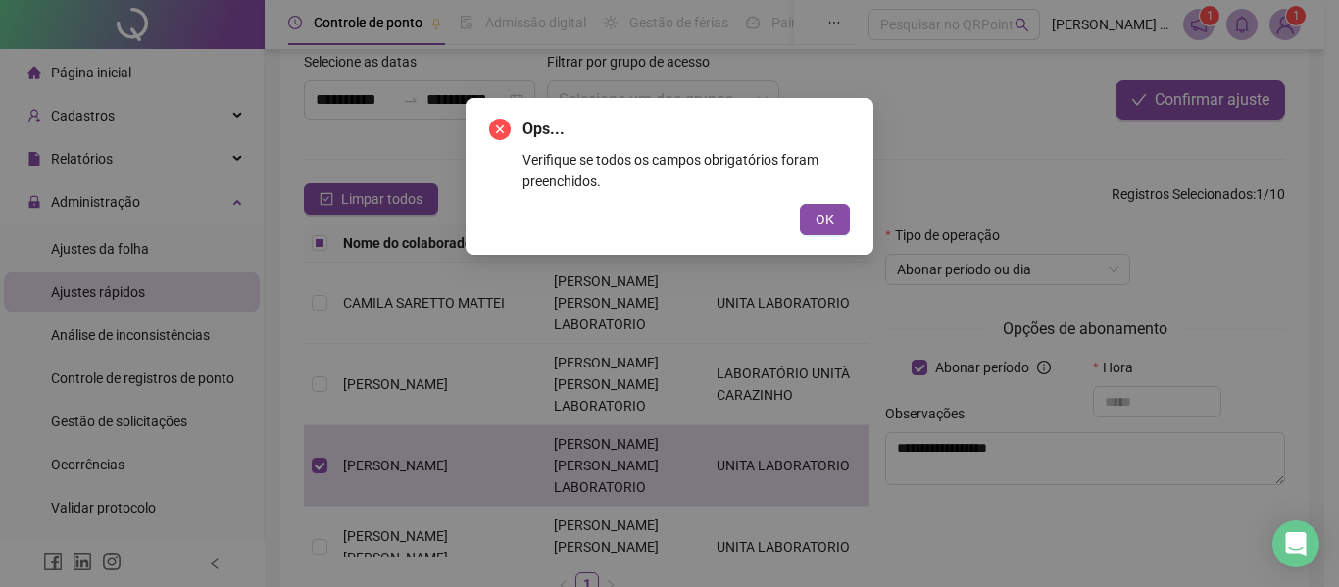
drag, startPoint x: 823, startPoint y: 227, endPoint x: 800, endPoint y: 212, distance: 27.5
click at [819, 223] on span "OK" at bounding box center [825, 220] width 19 height 22
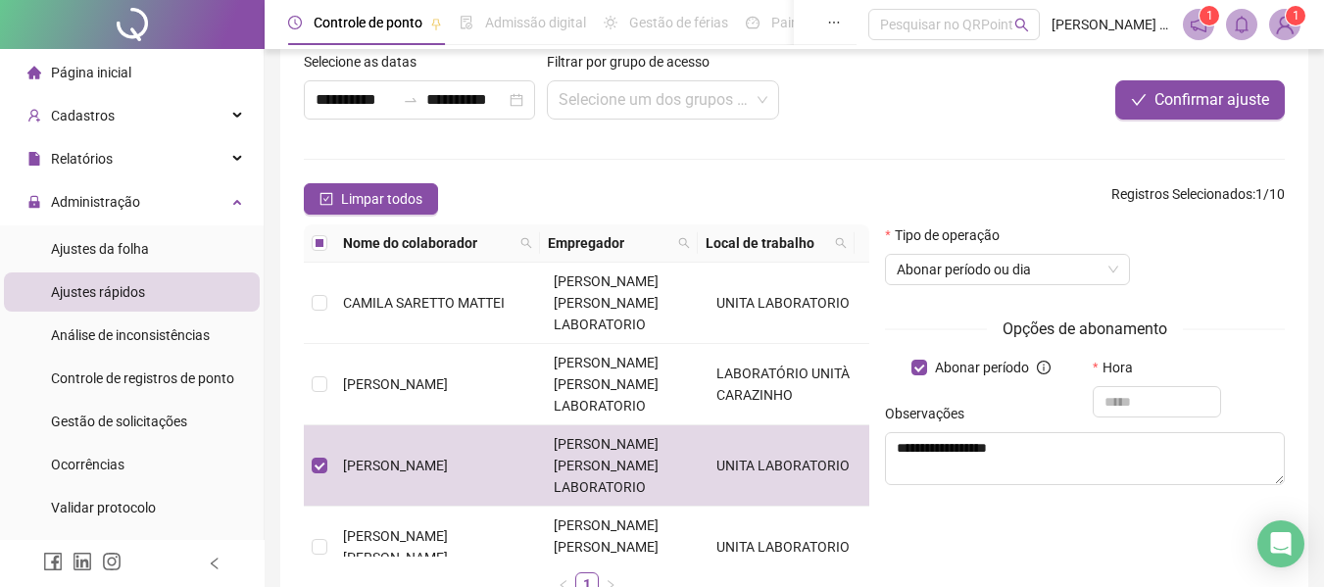
click at [1281, 20] on img at bounding box center [1285, 24] width 29 height 29
click at [105, 69] on span "Página inicial" at bounding box center [91, 73] width 80 height 16
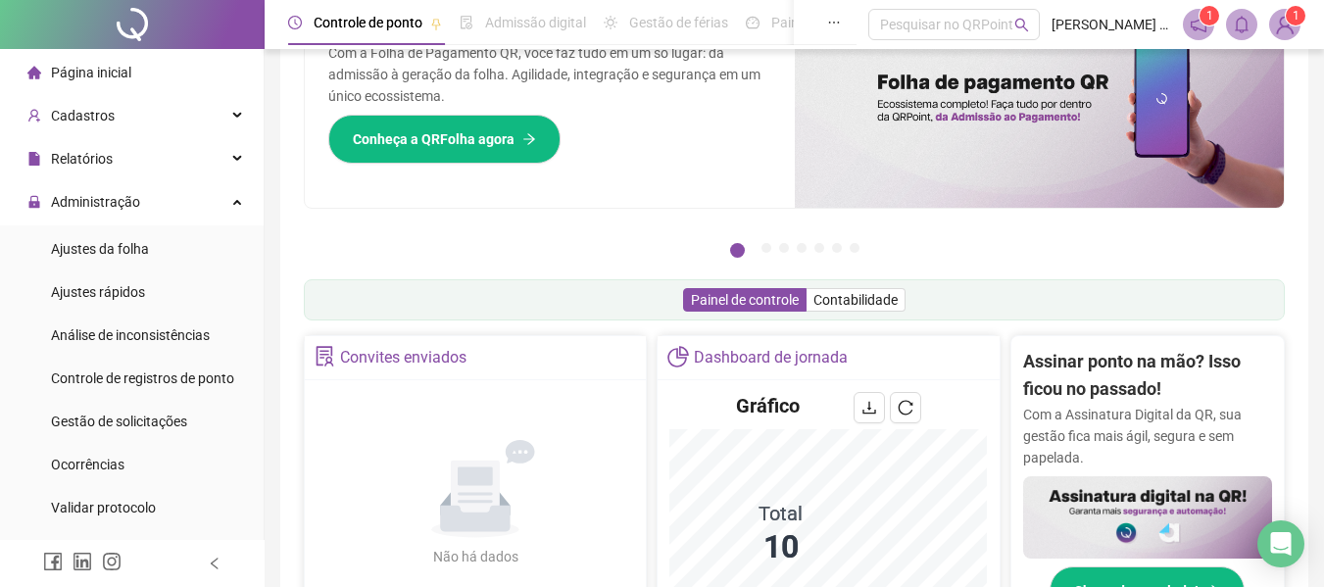
click at [78, 73] on span "Página inicial" at bounding box center [91, 73] width 80 height 16
